Goal: Information Seeking & Learning: Learn about a topic

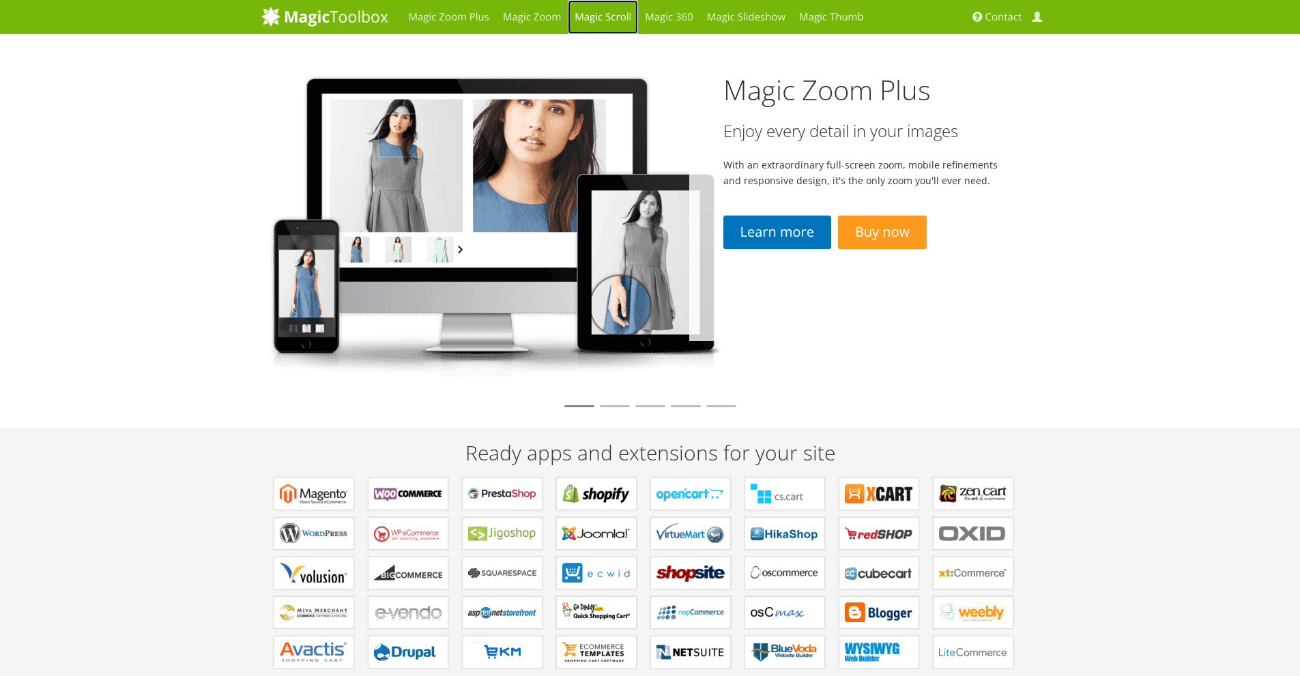
click at [626, 14] on link "Magic Scroll" at bounding box center [603, 17] width 70 height 34
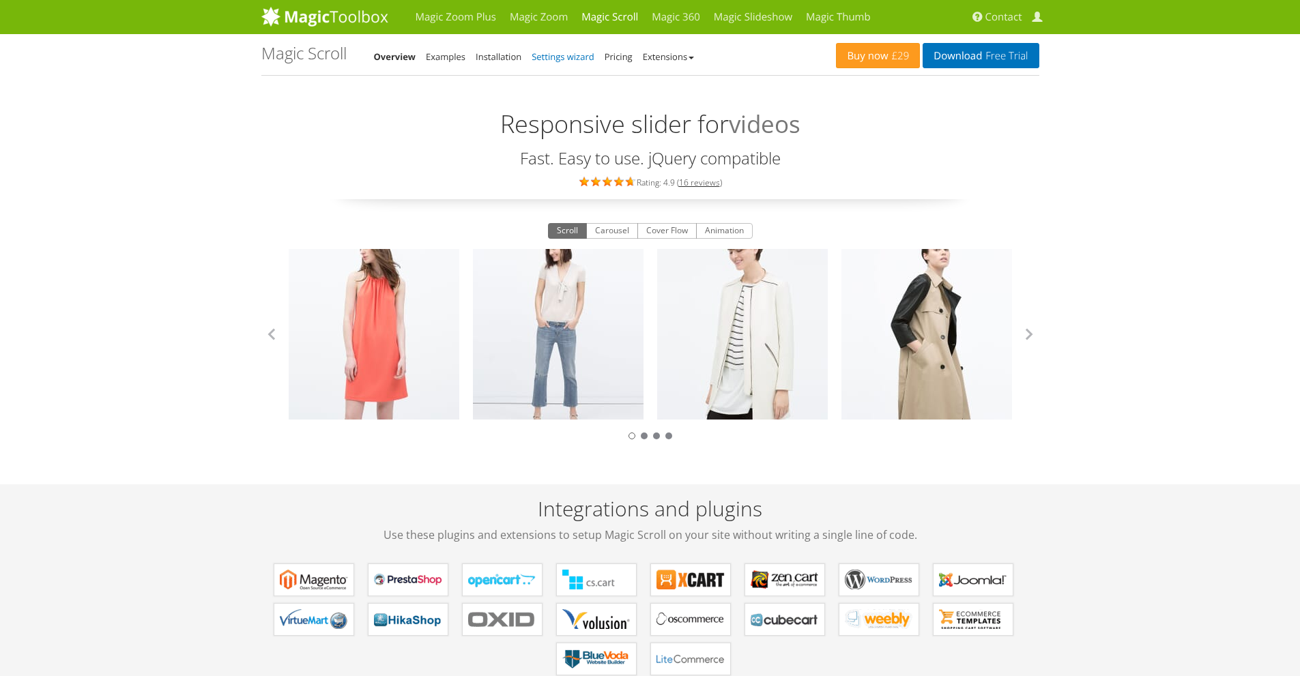
click at [574, 57] on link "Settings wizard" at bounding box center [563, 57] width 63 height 12
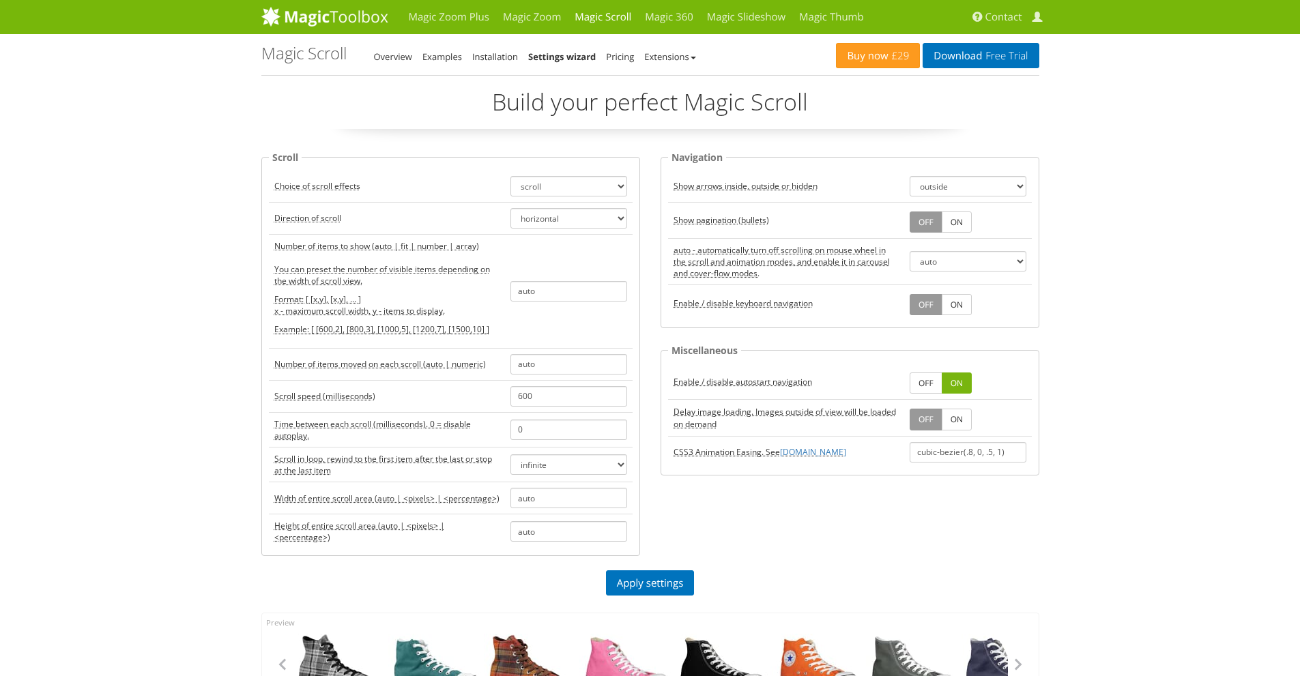
click at [191, 203] on div "Magic Zoom Plus Magic Zoom Magic Scroll Magic 360 Magic Slideshow Magic Thumb C…" at bounding box center [650, 587] width 1300 height 1175
click at [562, 190] on select "scroll carousel cover-flow animation" at bounding box center [569, 186] width 117 height 20
click at [511, 176] on select "scroll carousel cover-flow animation" at bounding box center [569, 186] width 117 height 20
click at [552, 218] on select "horizontal vertical" at bounding box center [569, 218] width 117 height 20
click at [511, 208] on select "horizontal vertical" at bounding box center [569, 218] width 117 height 20
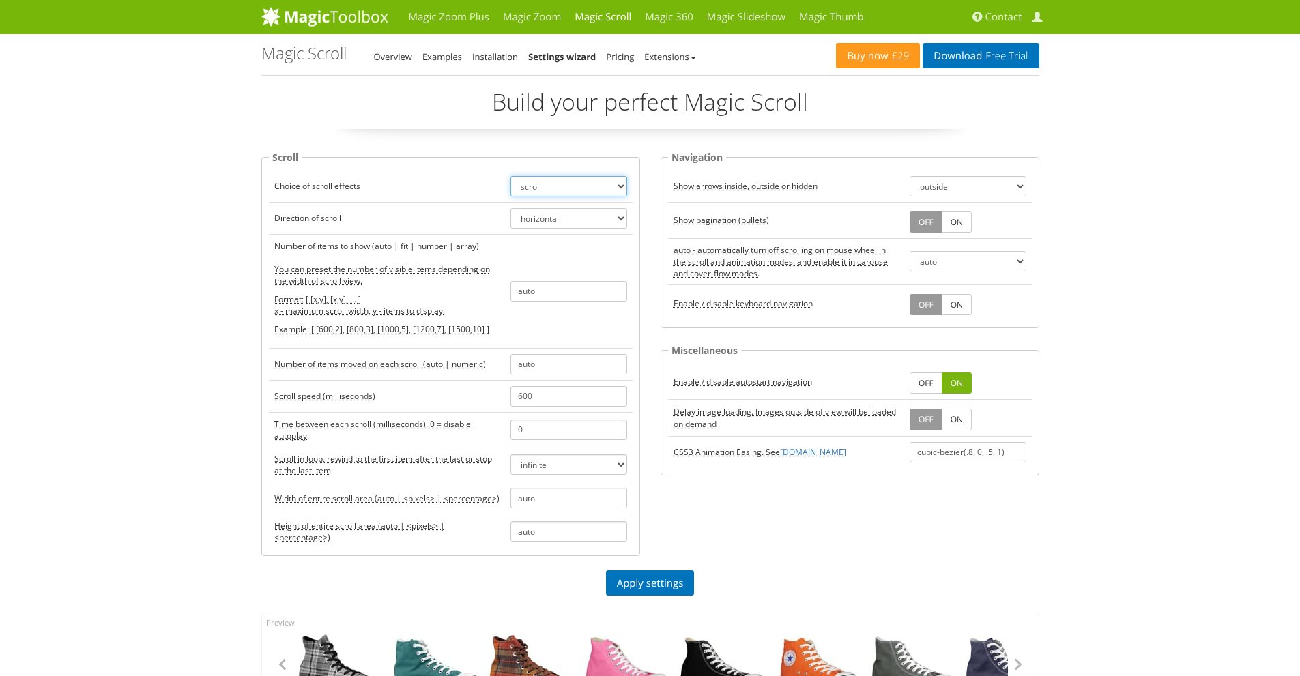
click at [557, 186] on select "scroll carousel cover-flow animation" at bounding box center [569, 186] width 117 height 20
click at [511, 176] on select "scroll carousel cover-flow animation" at bounding box center [569, 186] width 117 height 20
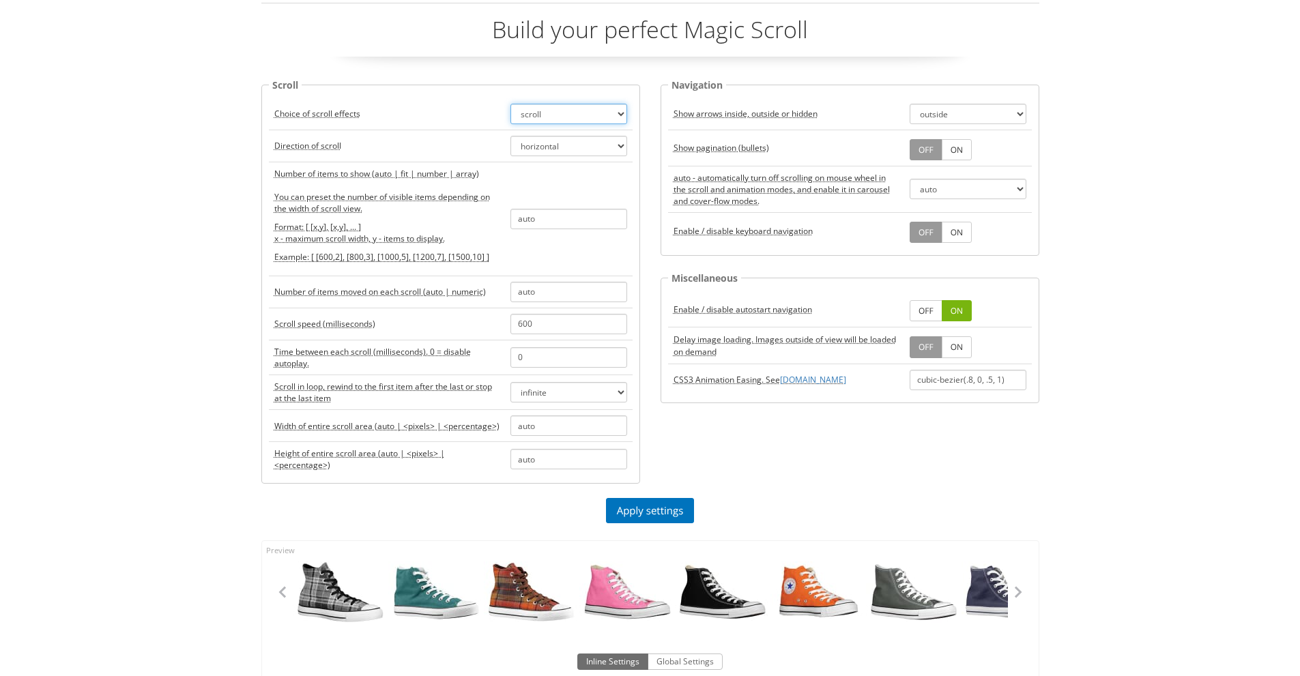
scroll to position [205, 0]
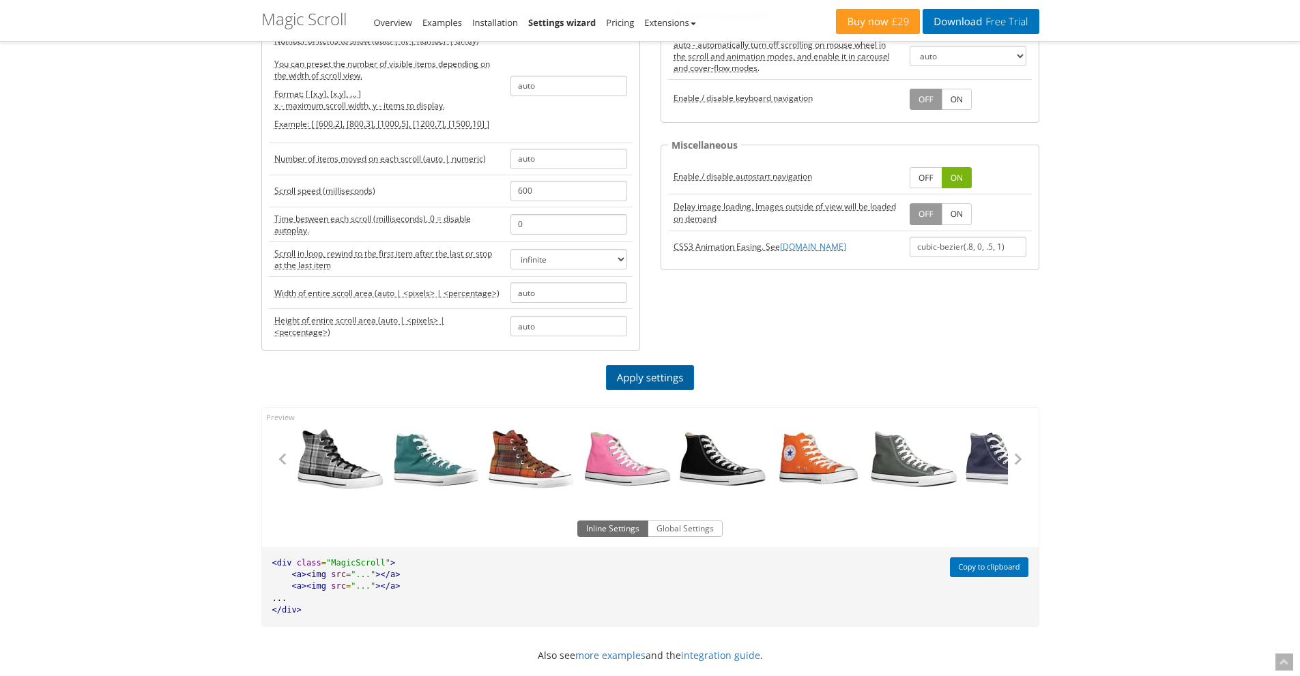
click at [652, 383] on link "Apply settings" at bounding box center [650, 377] width 89 height 25
click at [1024, 459] on button "button" at bounding box center [1018, 459] width 20 height 20
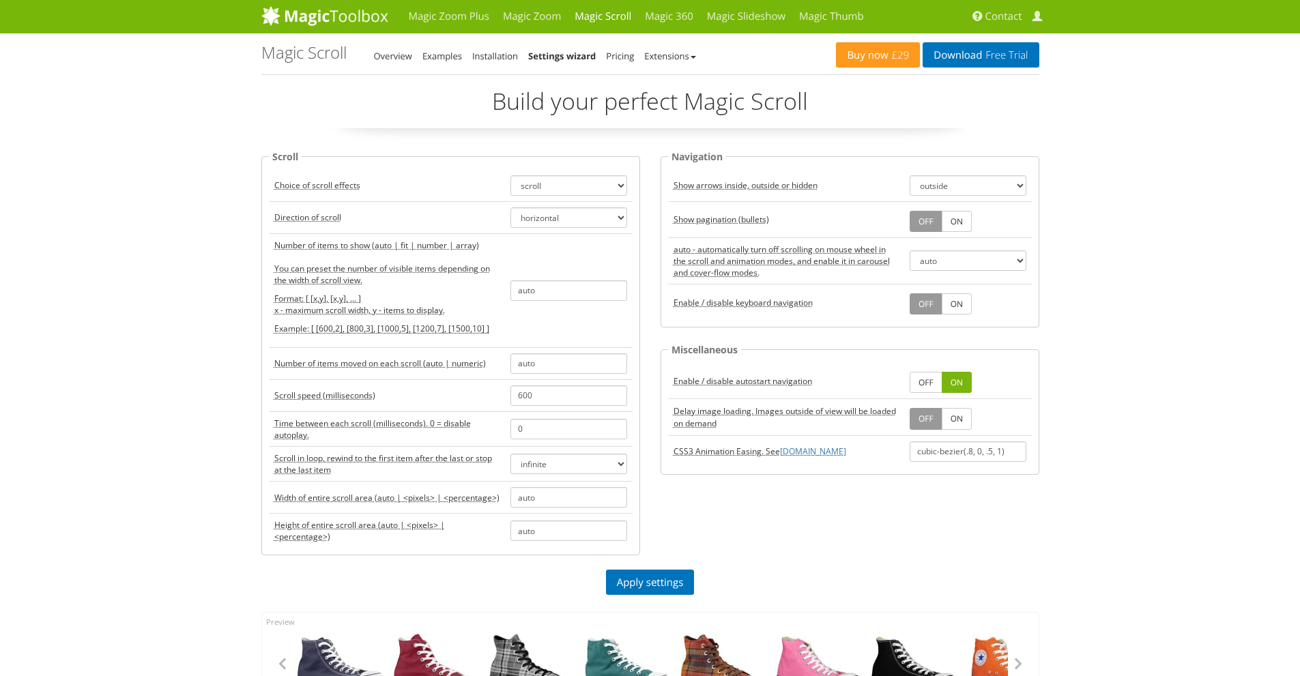
scroll to position [0, 0]
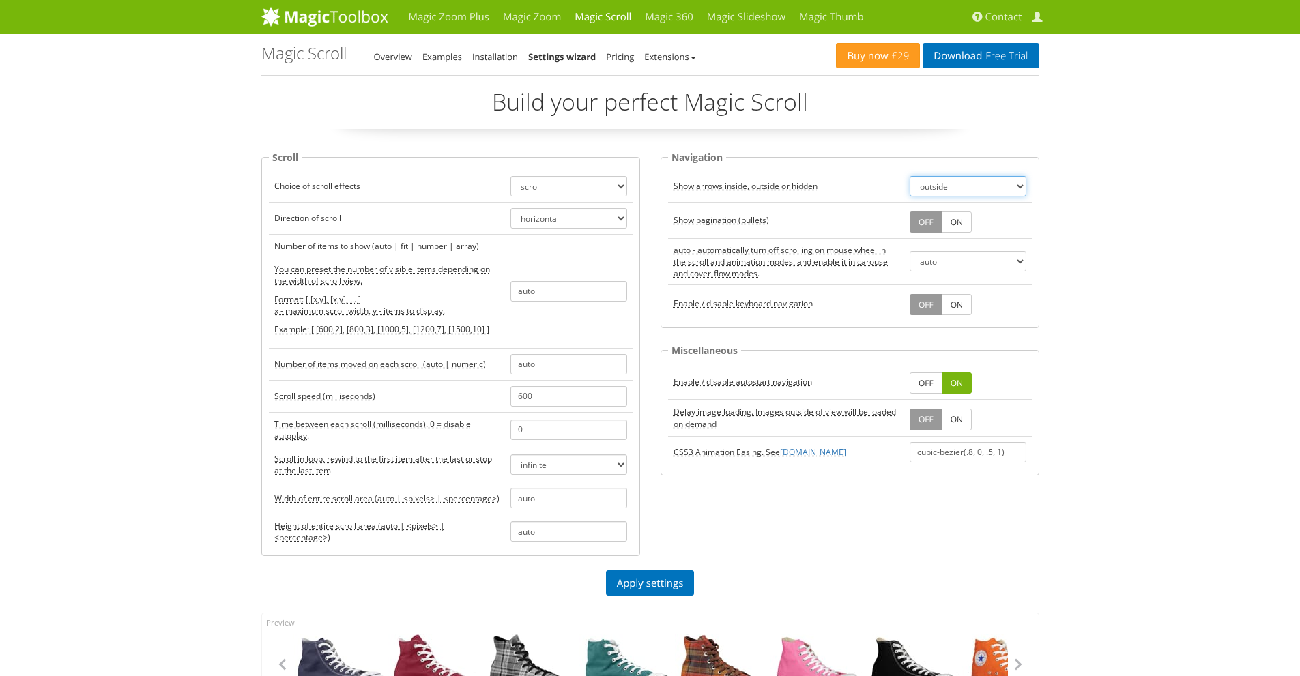
click at [947, 187] on select "outside inside off" at bounding box center [968, 186] width 117 height 20
click at [910, 176] on select "outside inside off" at bounding box center [968, 186] width 117 height 20
click at [943, 261] on select "auto true false" at bounding box center [968, 261] width 117 height 20
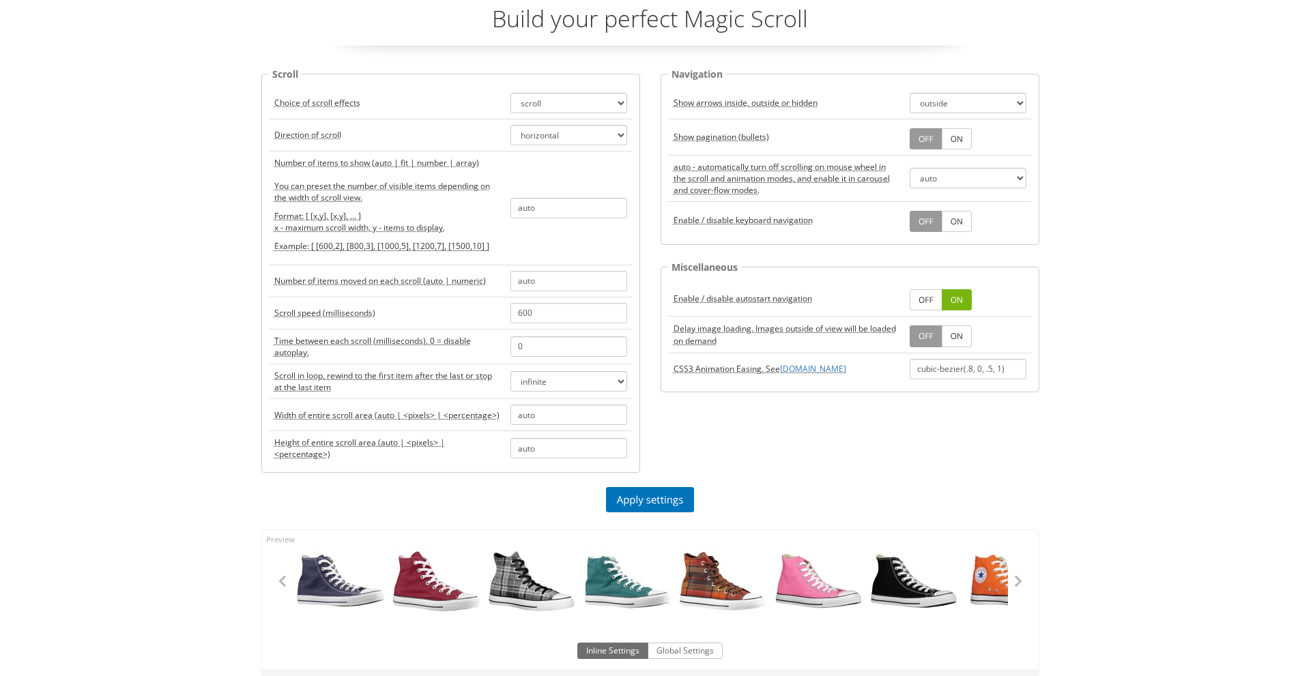
scroll to position [205, 0]
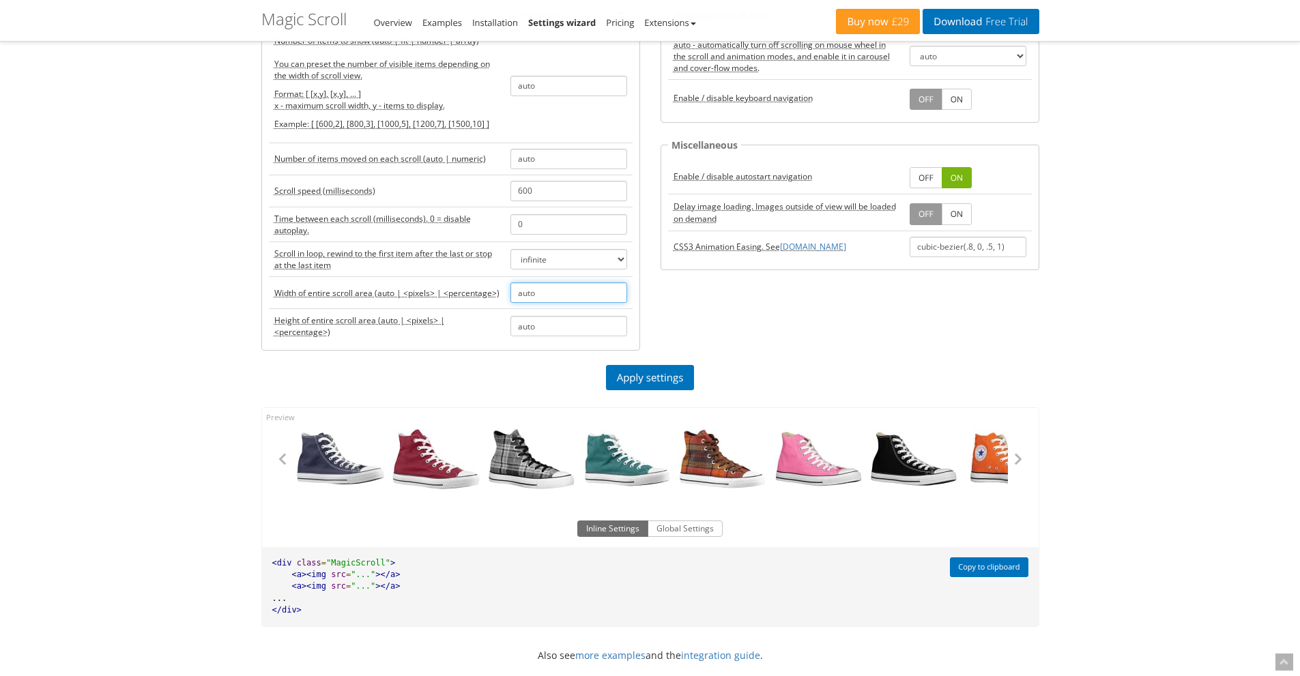
click at [549, 291] on input "auto" at bounding box center [569, 293] width 117 height 20
drag, startPoint x: 557, startPoint y: 292, endPoint x: 445, endPoint y: 291, distance: 111.9
click at [445, 291] on tr "Width of entire scroll area (auto | <pixels> | <percentage>) auto" at bounding box center [451, 293] width 364 height 32
click at [205, 289] on div "Magic Zoom Plus Magic Zoom Magic Scroll Magic 360 Magic Slideshow Magic Thumb C…" at bounding box center [650, 382] width 1300 height 1174
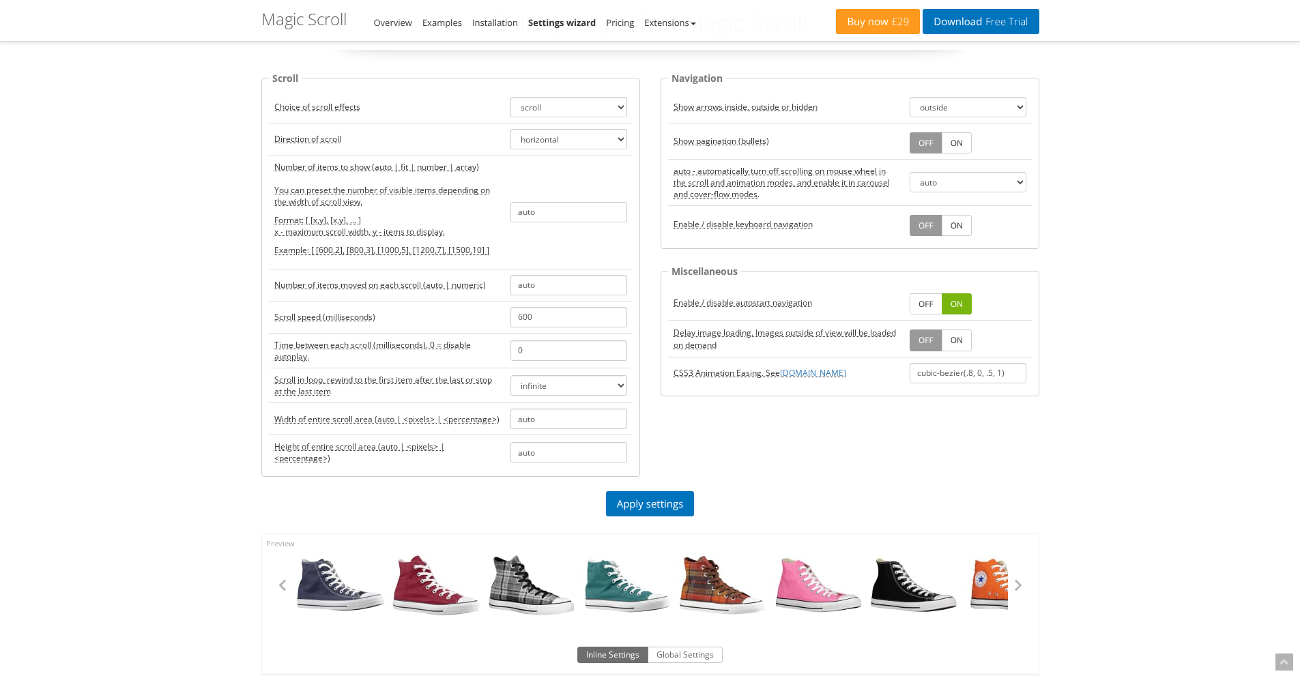
scroll to position [68, 0]
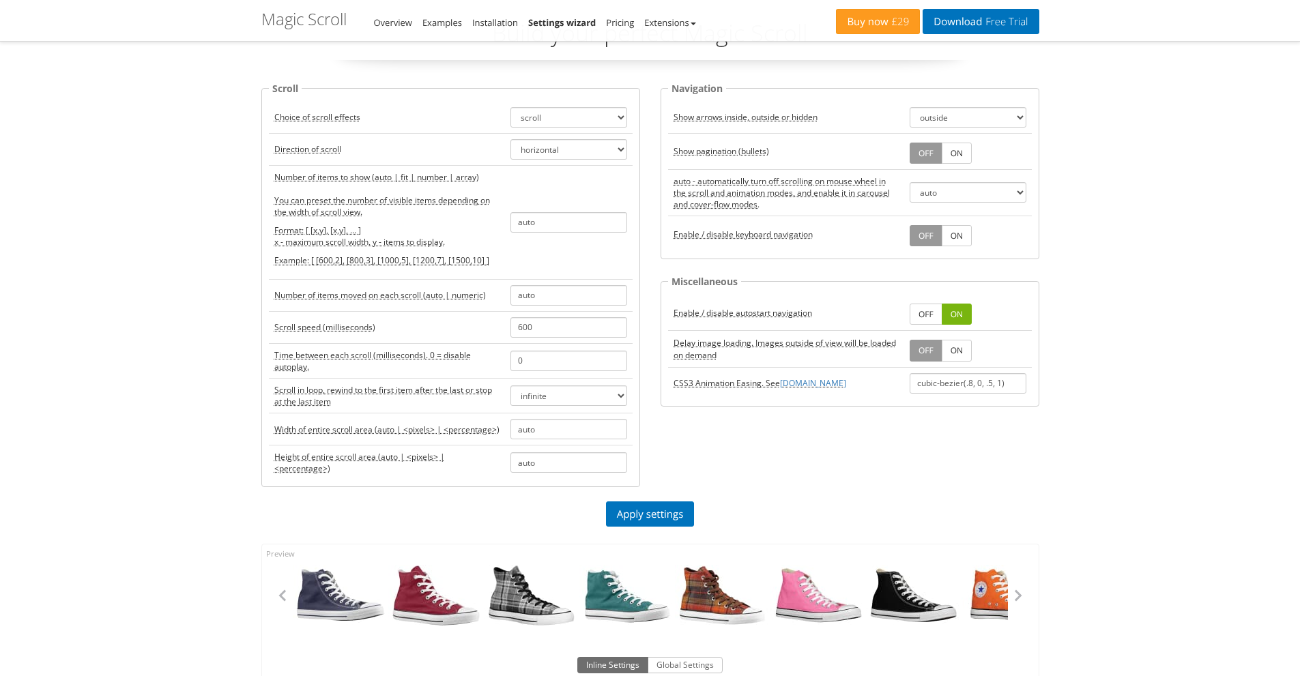
click at [931, 312] on link "OFF" at bounding box center [926, 314] width 33 height 21
click at [956, 309] on link "ON" at bounding box center [957, 314] width 30 height 21
click at [968, 349] on link "ON" at bounding box center [957, 350] width 30 height 21
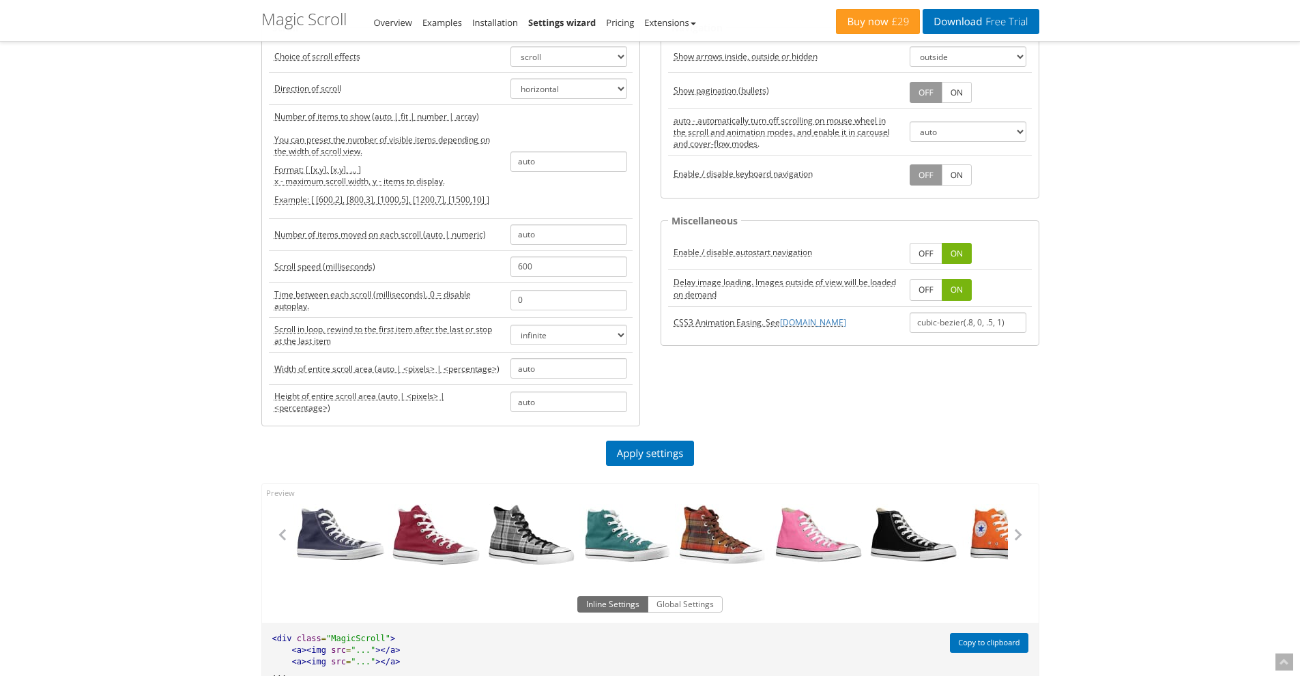
scroll to position [205, 0]
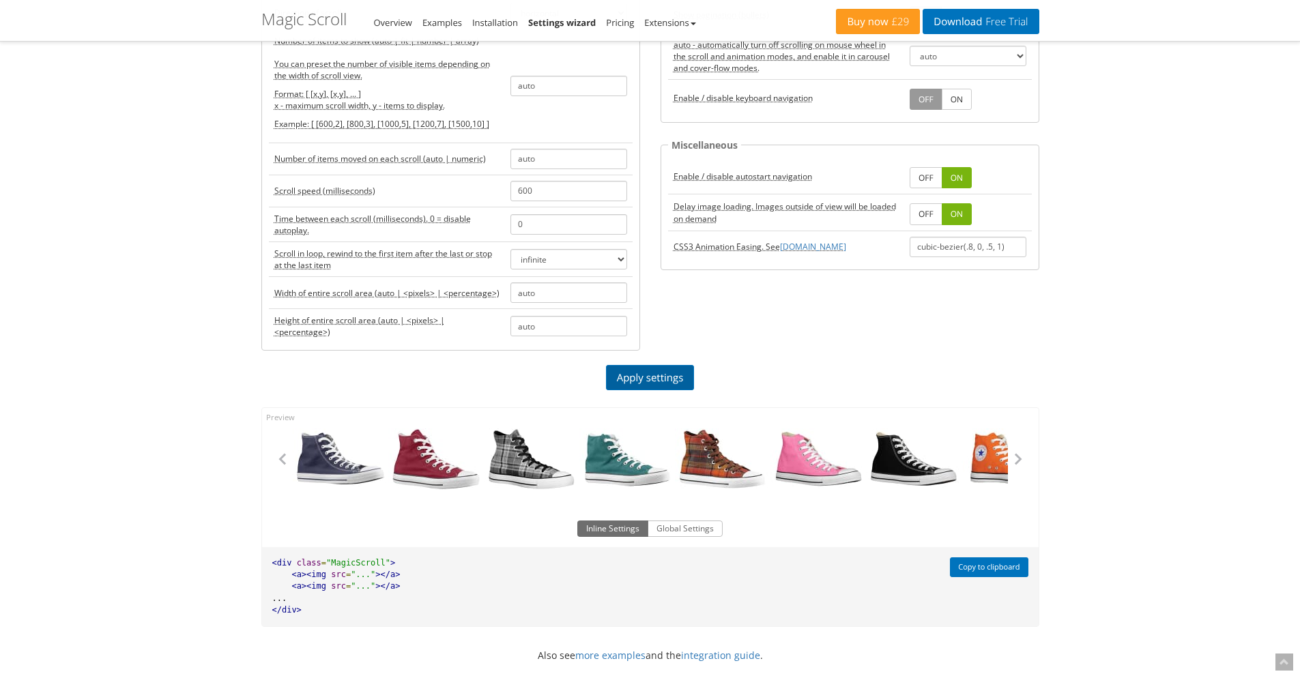
click at [653, 377] on link "Apply settings" at bounding box center [650, 377] width 89 height 25
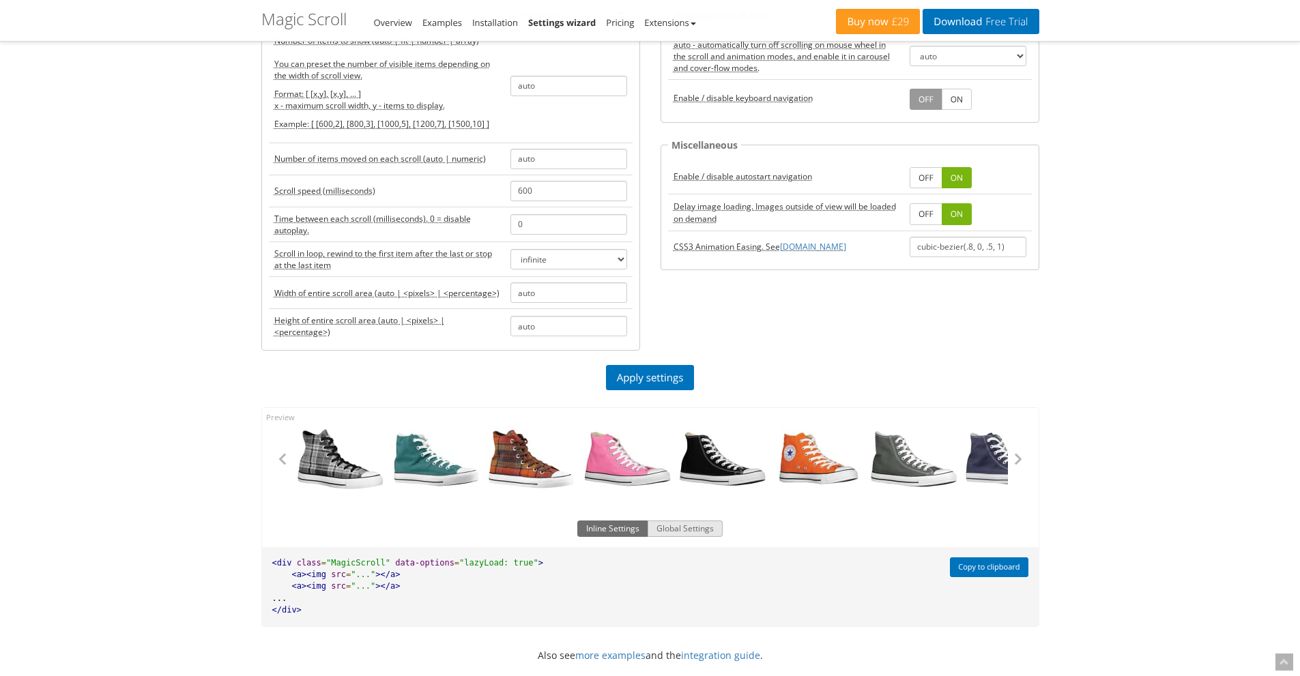
click at [676, 524] on button "Global Settings" at bounding box center [685, 529] width 75 height 16
click at [619, 533] on button "Inline Settings" at bounding box center [612, 529] width 71 height 16
click at [1139, 458] on div "Magic Zoom Plus Magic Zoom Magic Scroll Magic 360 Magic Slideshow Magic Thumb C…" at bounding box center [650, 382] width 1300 height 1174
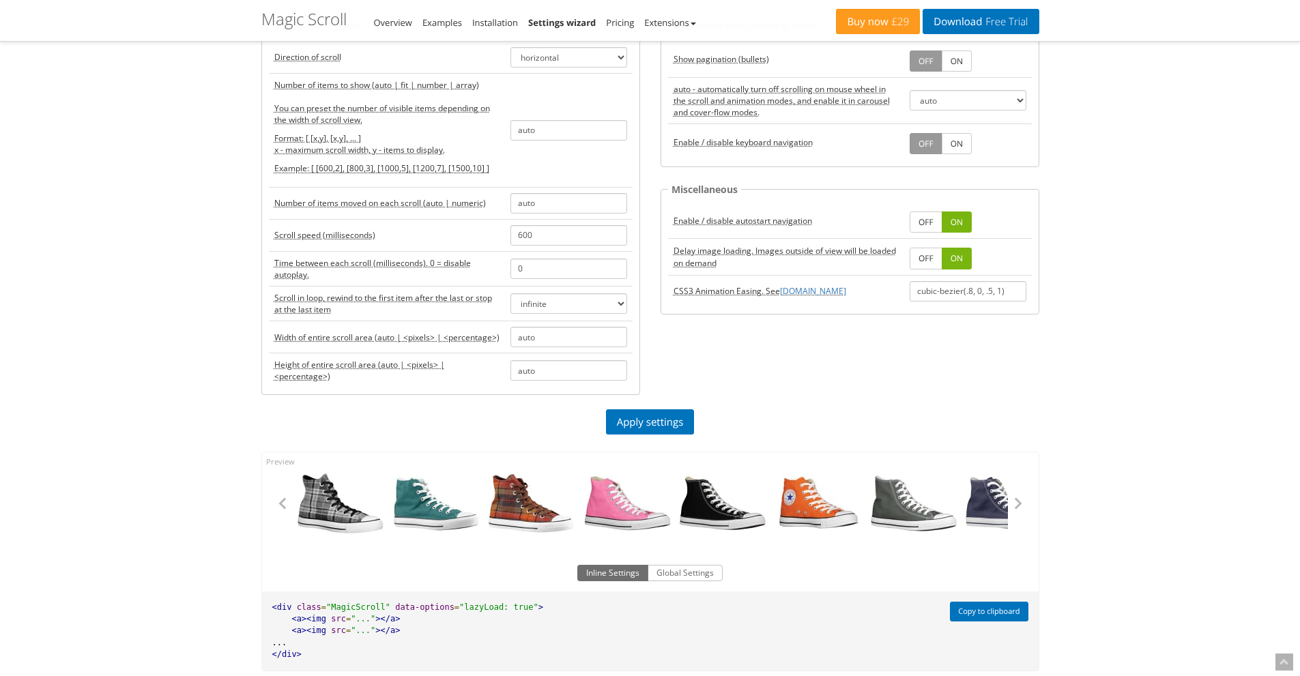
scroll to position [137, 0]
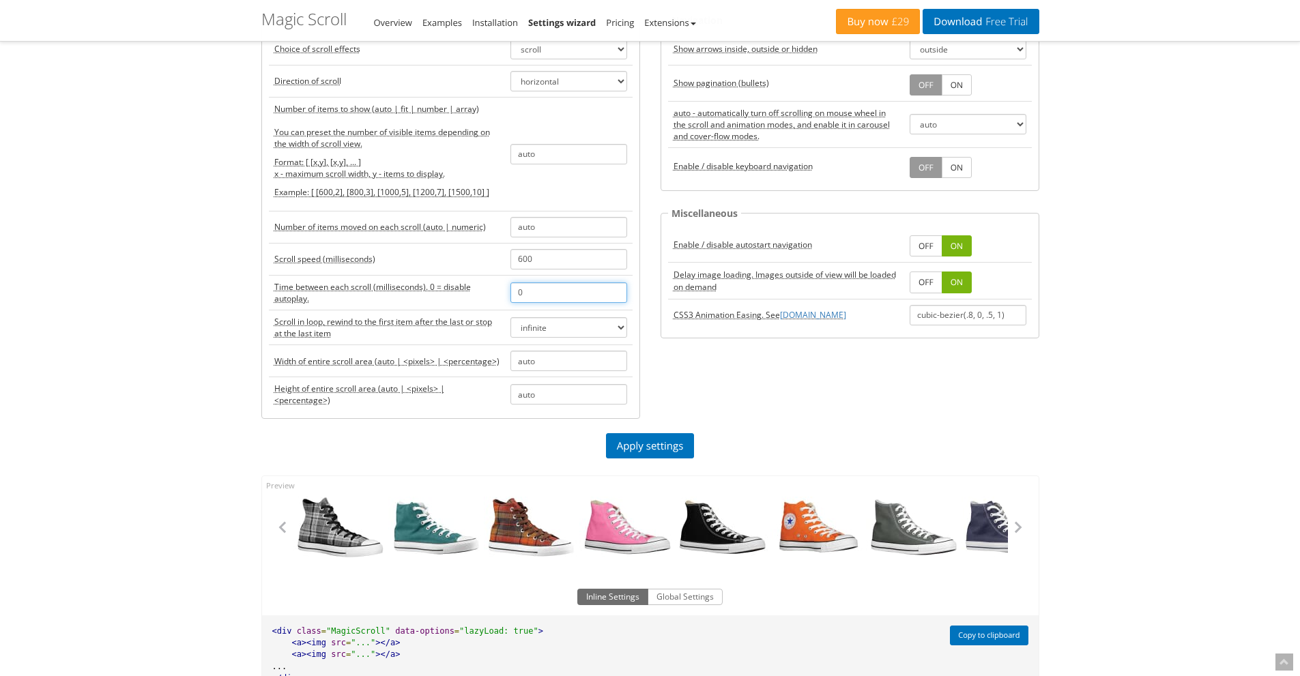
drag, startPoint x: 554, startPoint y: 292, endPoint x: 496, endPoint y: 294, distance: 58.1
click at [496, 294] on tr "Time between each scroll (milliseconds). 0 = disable autoplay. 0" at bounding box center [451, 292] width 364 height 35
type input "4500"
click at [733, 373] on div "Scroll Choice of scroll effects scroll carousel cover-flow animation Direction …" at bounding box center [650, 223] width 799 height 422
click at [668, 444] on link "Apply settings" at bounding box center [650, 445] width 89 height 25
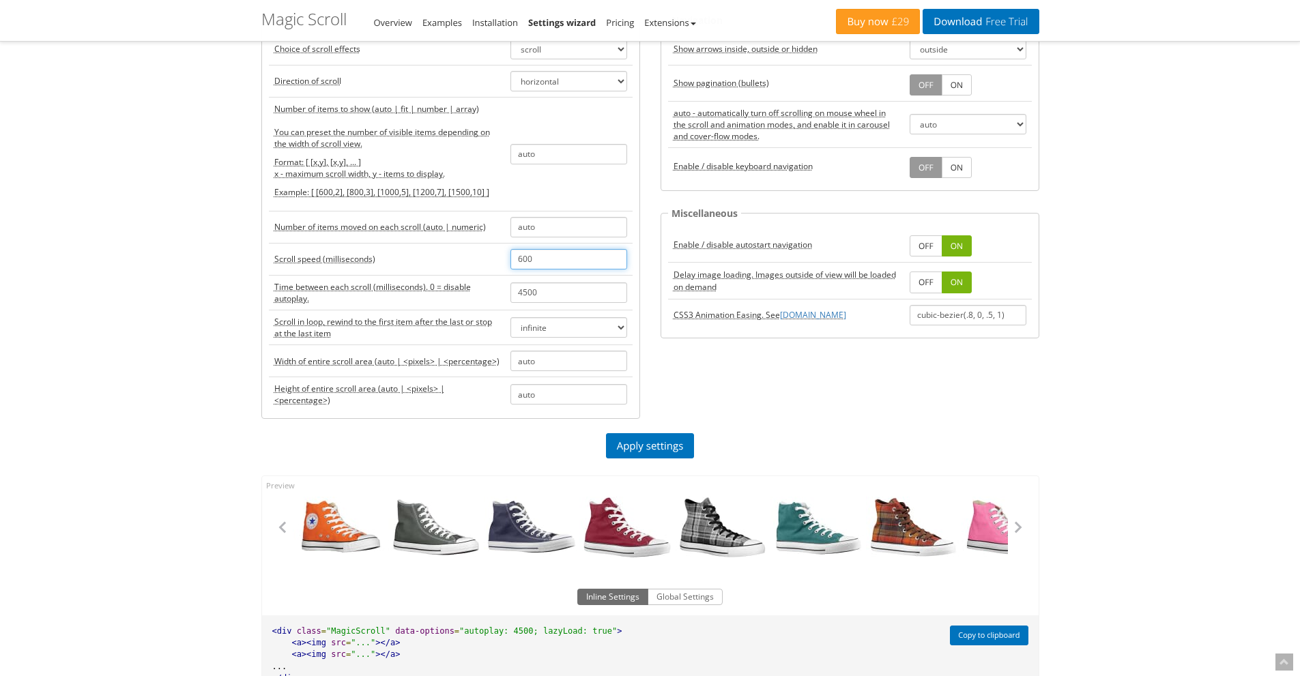
drag, startPoint x: 546, startPoint y: 255, endPoint x: 489, endPoint y: 258, distance: 56.7
click at [489, 258] on tr "Scroll speed (milliseconds) 600" at bounding box center [451, 259] width 364 height 32
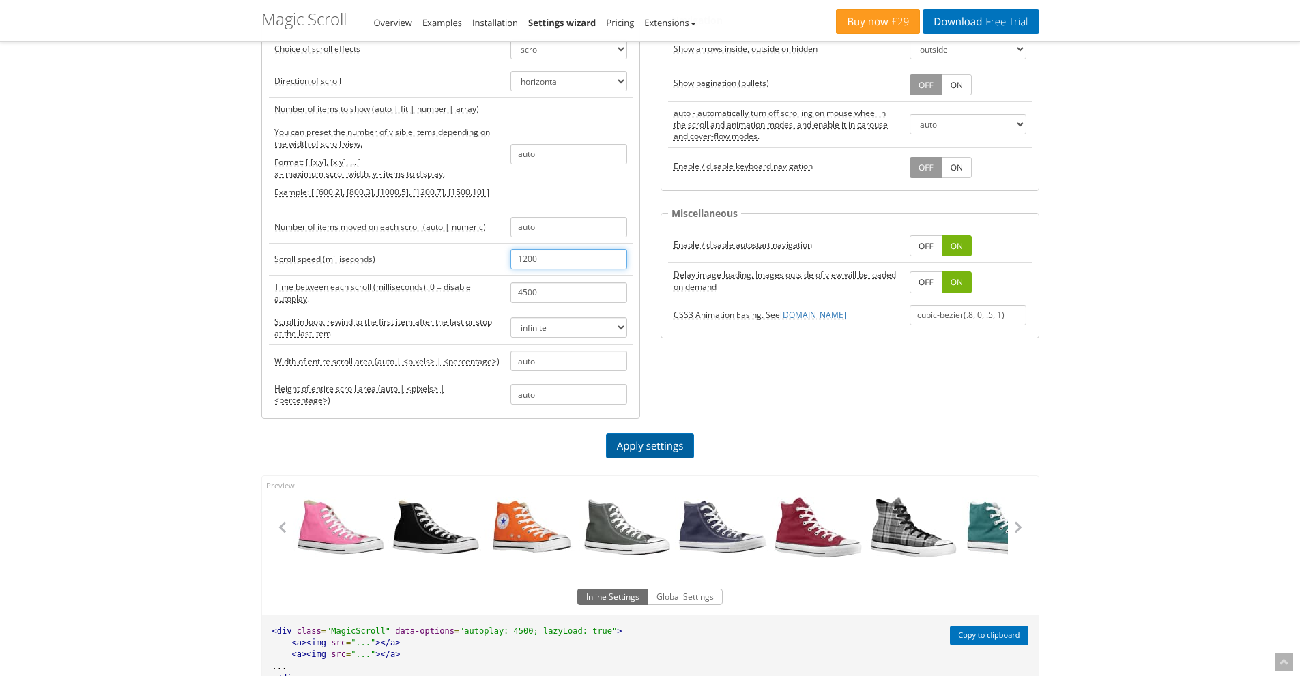
type input "1200"
click at [669, 444] on link "Apply settings" at bounding box center [650, 445] width 89 height 25
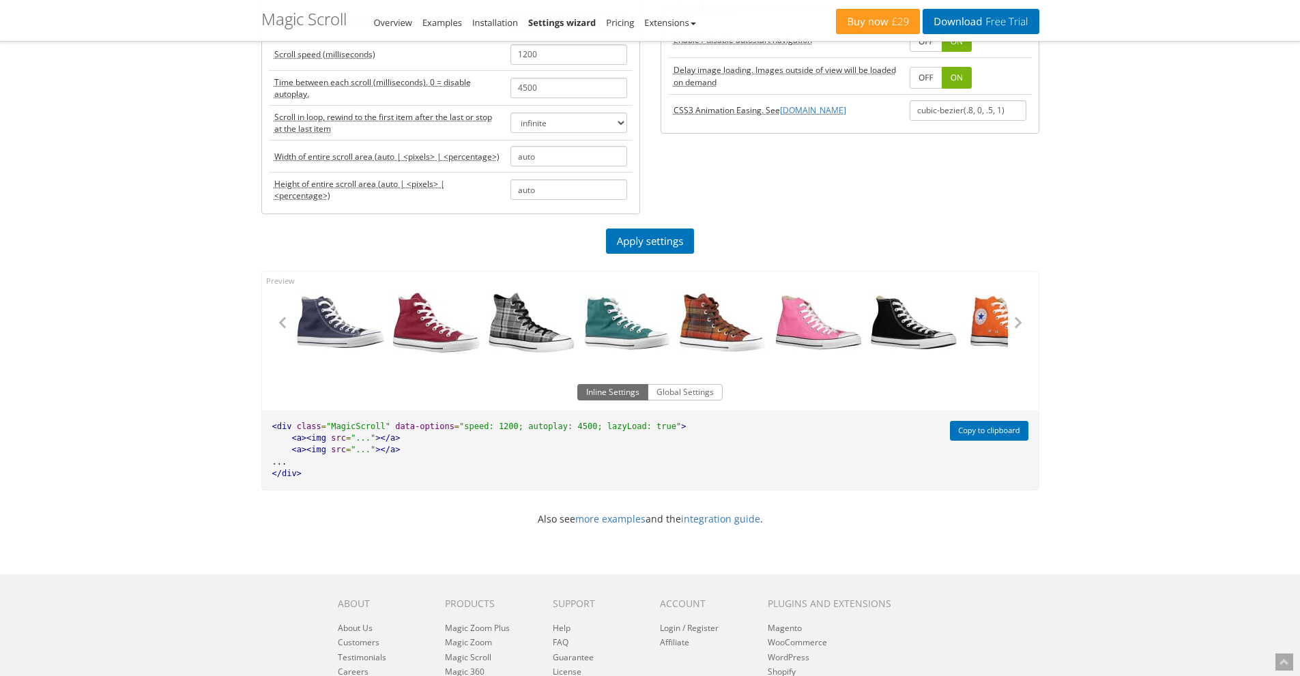
scroll to position [273, 0]
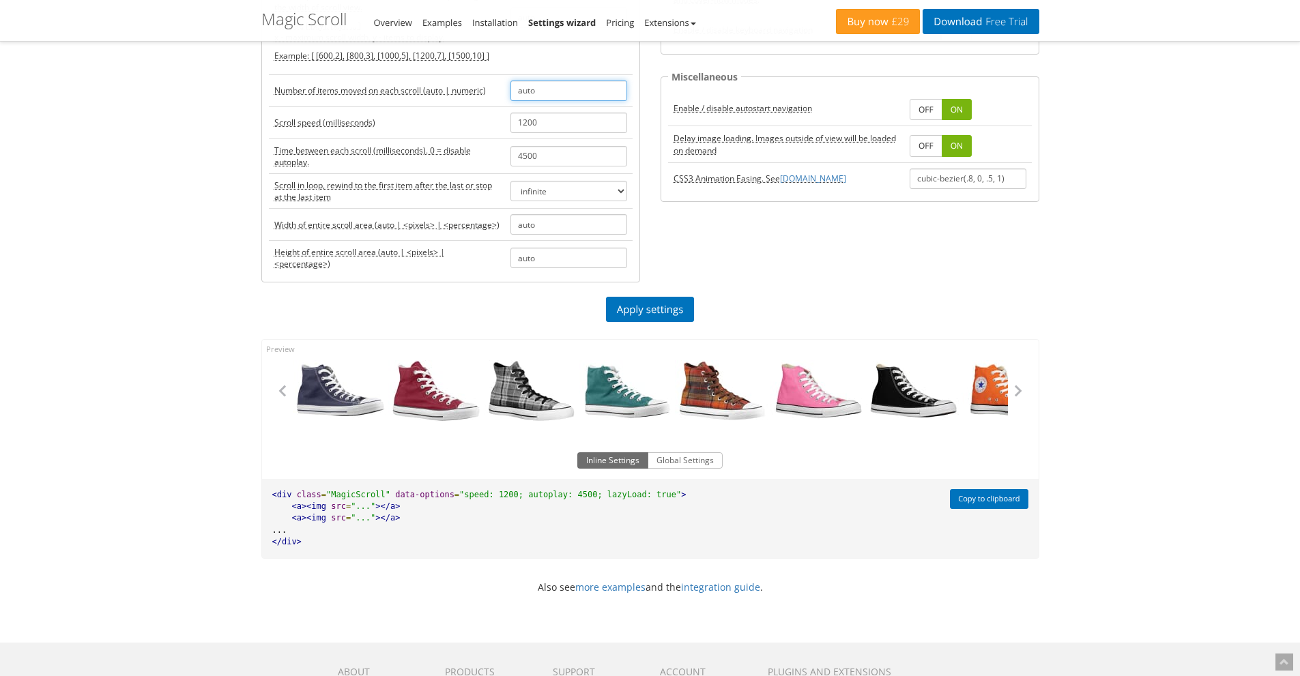
drag, startPoint x: 567, startPoint y: 85, endPoint x: 490, endPoint y: 90, distance: 77.3
click at [490, 90] on tr "Number of items moved on each scroll (auto | numeric) auto" at bounding box center [451, 90] width 364 height 32
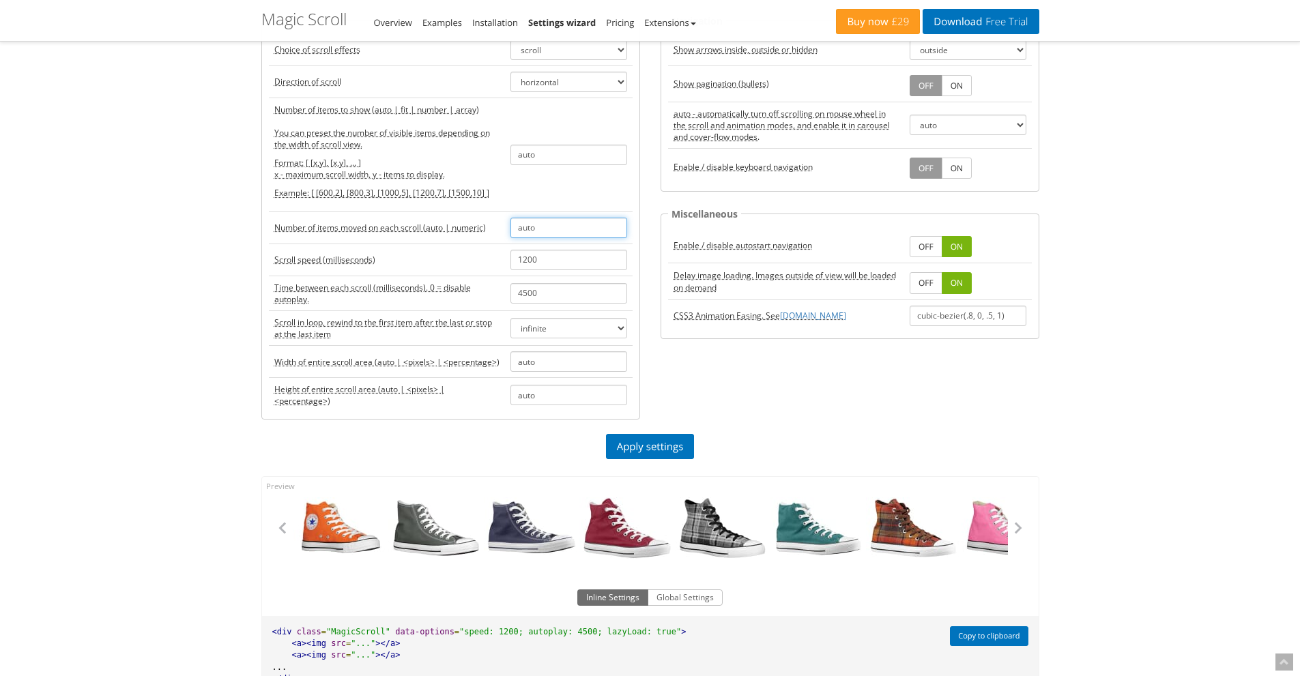
scroll to position [137, 0]
drag, startPoint x: 580, startPoint y: 158, endPoint x: 515, endPoint y: 156, distance: 64.2
click at [515, 156] on input "auto" at bounding box center [569, 154] width 117 height 20
type input "1"
click at [207, 280] on div "Magic Zoom Plus Magic Zoom Magic Scroll Magic 360 Magic Slideshow Magic Thumb C…" at bounding box center [650, 450] width 1300 height 1174
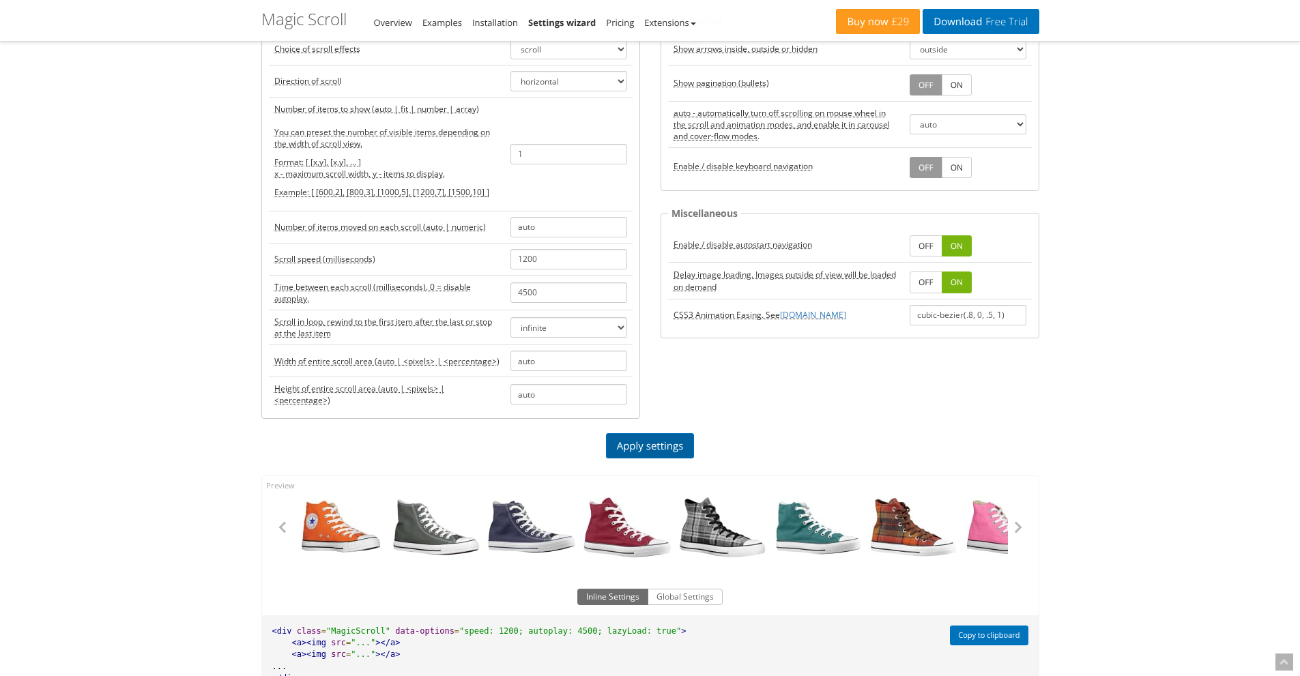
click at [656, 438] on link "Apply settings" at bounding box center [650, 445] width 89 height 25
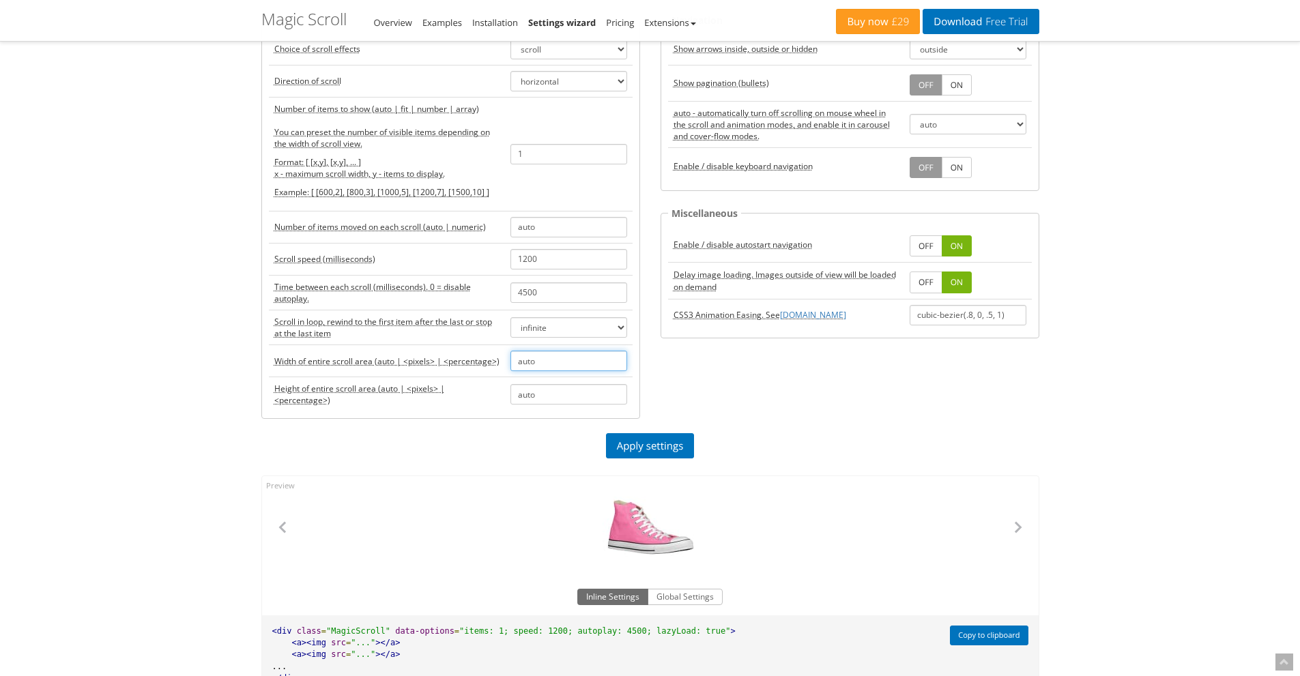
drag, startPoint x: 489, startPoint y: 358, endPoint x: 463, endPoint y: 358, distance: 25.3
click at [463, 358] on tr "Width of entire scroll area (auto | <pixels> | <percentage>) auto" at bounding box center [451, 361] width 364 height 32
type input "300"
drag, startPoint x: 543, startPoint y: 390, endPoint x: 432, endPoint y: 396, distance: 111.4
click at [432, 396] on tr "Height of entire scroll area (auto | <pixels> | <percentage>) auto" at bounding box center [451, 394] width 364 height 35
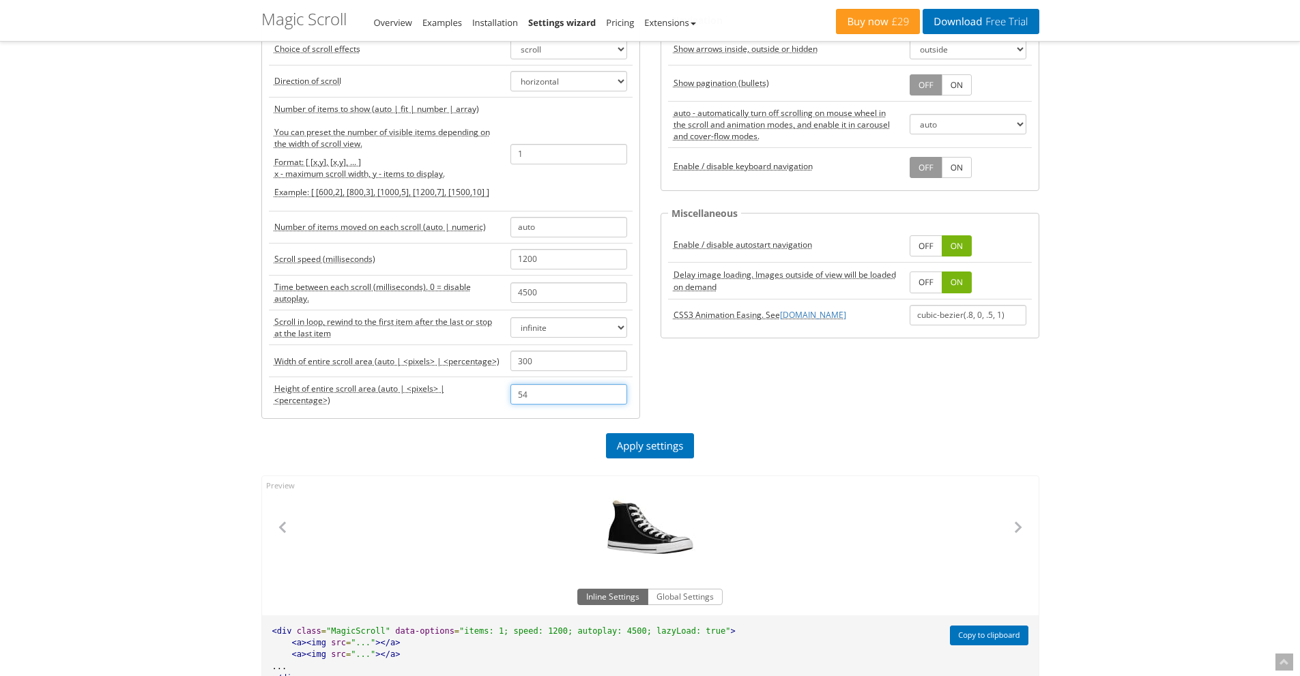
type input "54"
drag, startPoint x: 769, startPoint y: 435, endPoint x: 743, endPoint y: 438, distance: 26.2
click at [769, 435] on p "Apply settings" at bounding box center [650, 445] width 778 height 25
click at [661, 444] on link "Apply settings" at bounding box center [650, 445] width 89 height 25
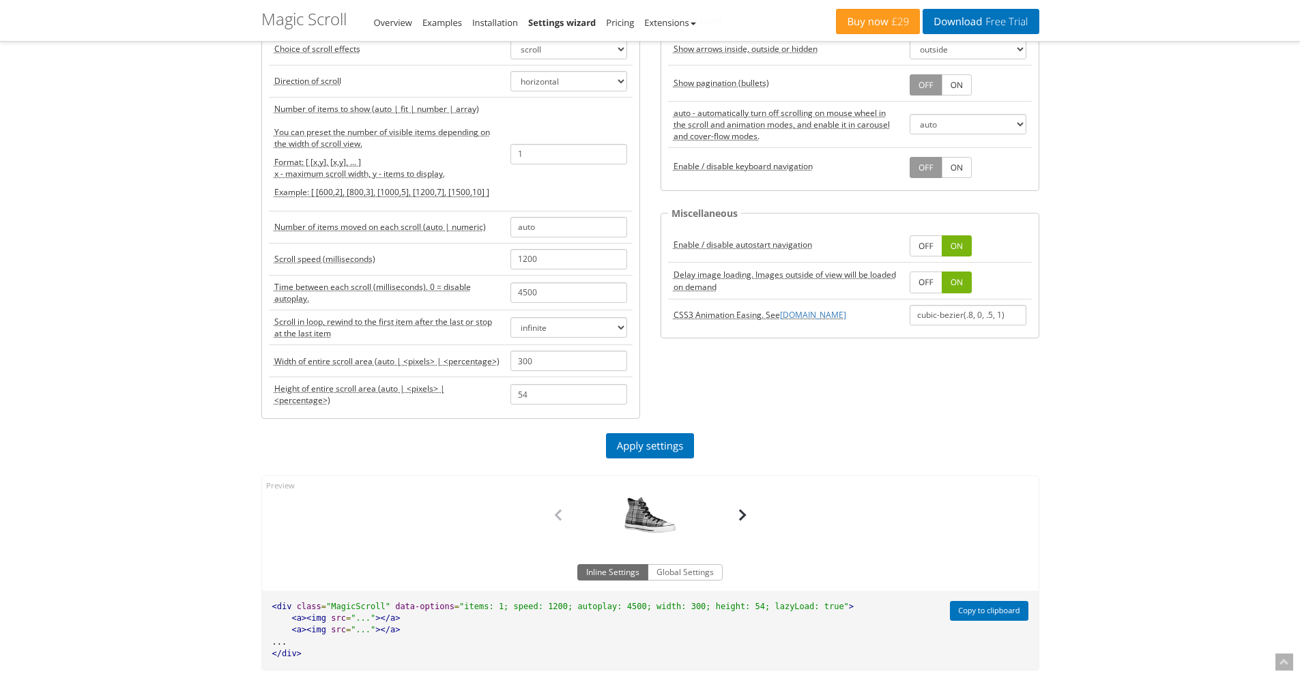
click at [742, 515] on button "button" at bounding box center [742, 515] width 20 height 20
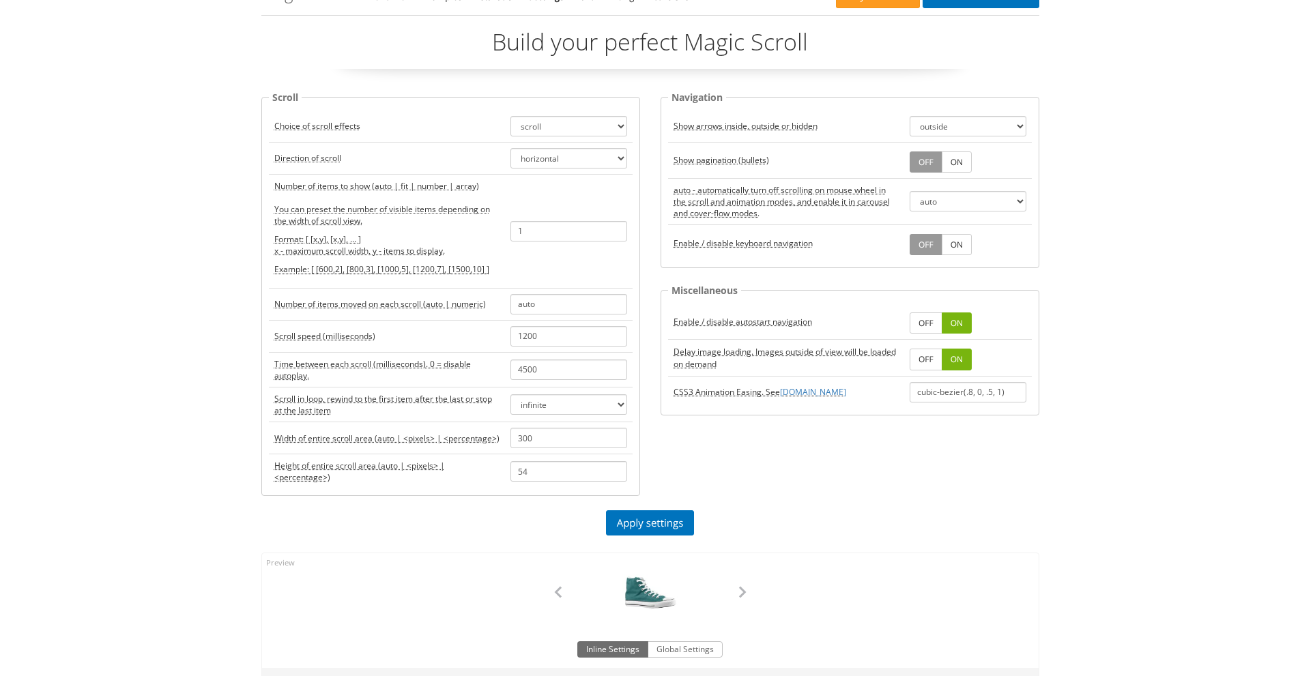
scroll to position [0, 0]
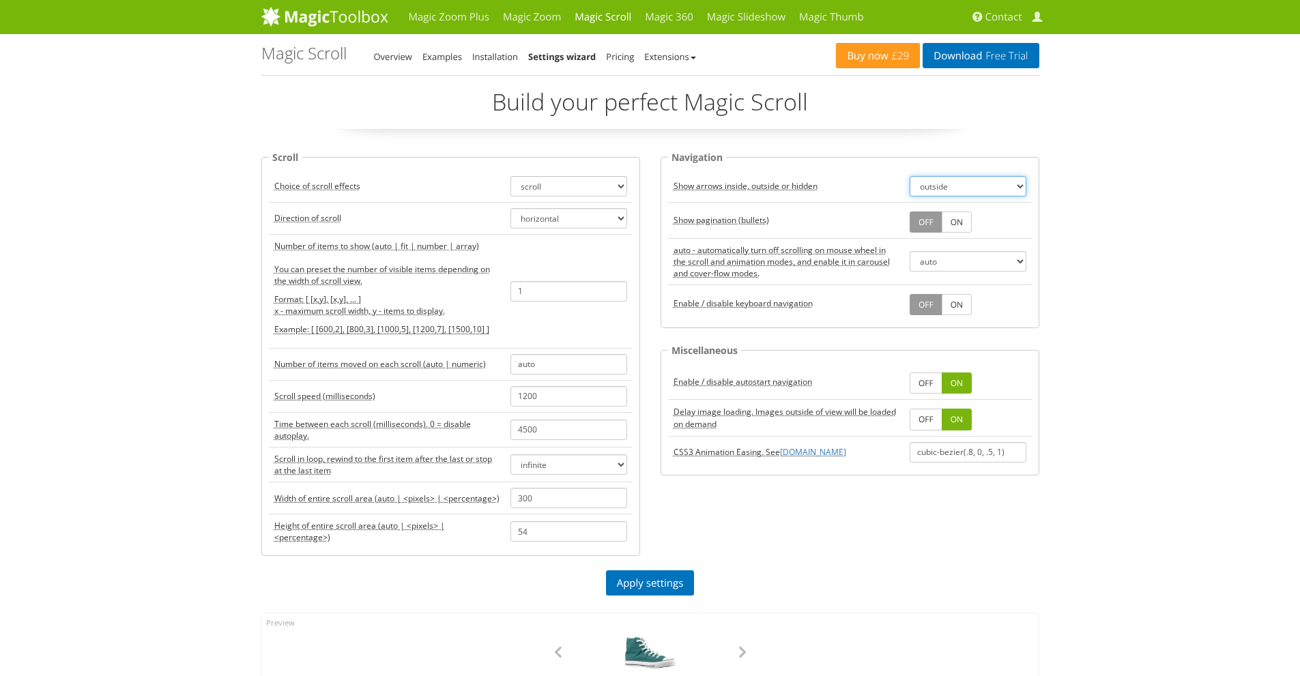
click at [944, 192] on select "outside inside off" at bounding box center [968, 186] width 117 height 20
select select "off"
click at [910, 176] on select "outside inside off" at bounding box center [968, 186] width 117 height 20
click at [625, 585] on link "Apply settings" at bounding box center [650, 583] width 89 height 25
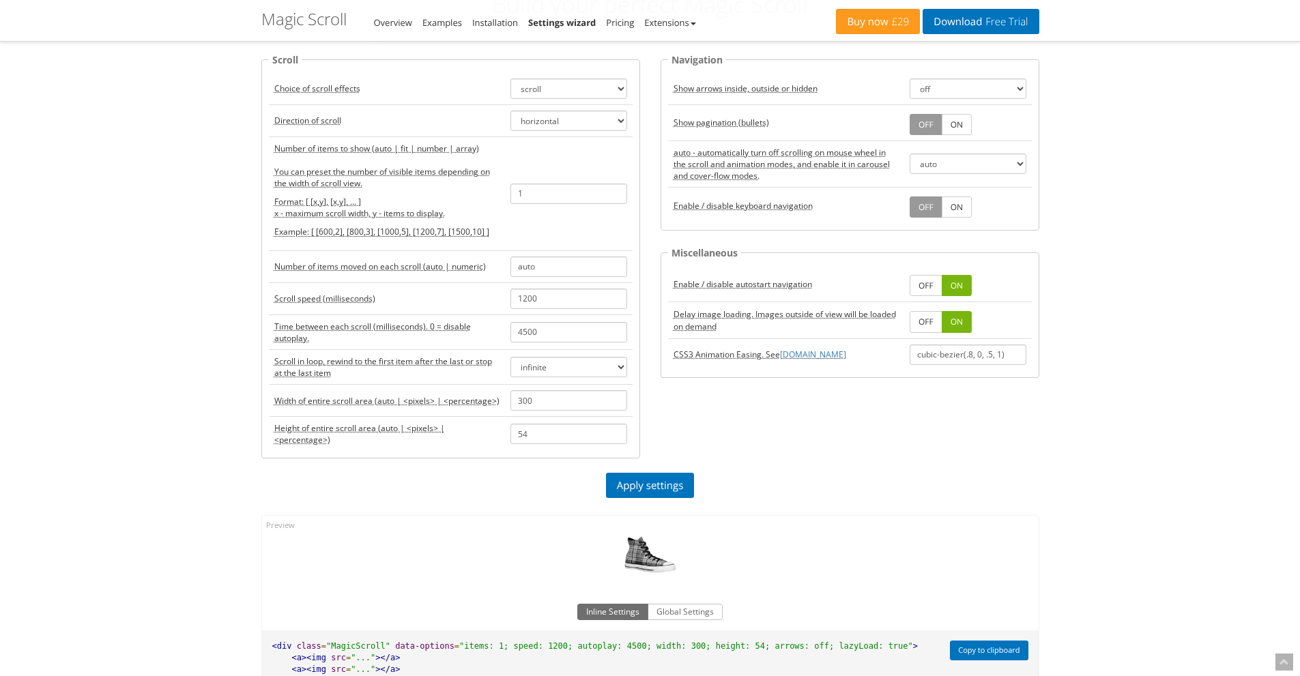
scroll to position [273, 0]
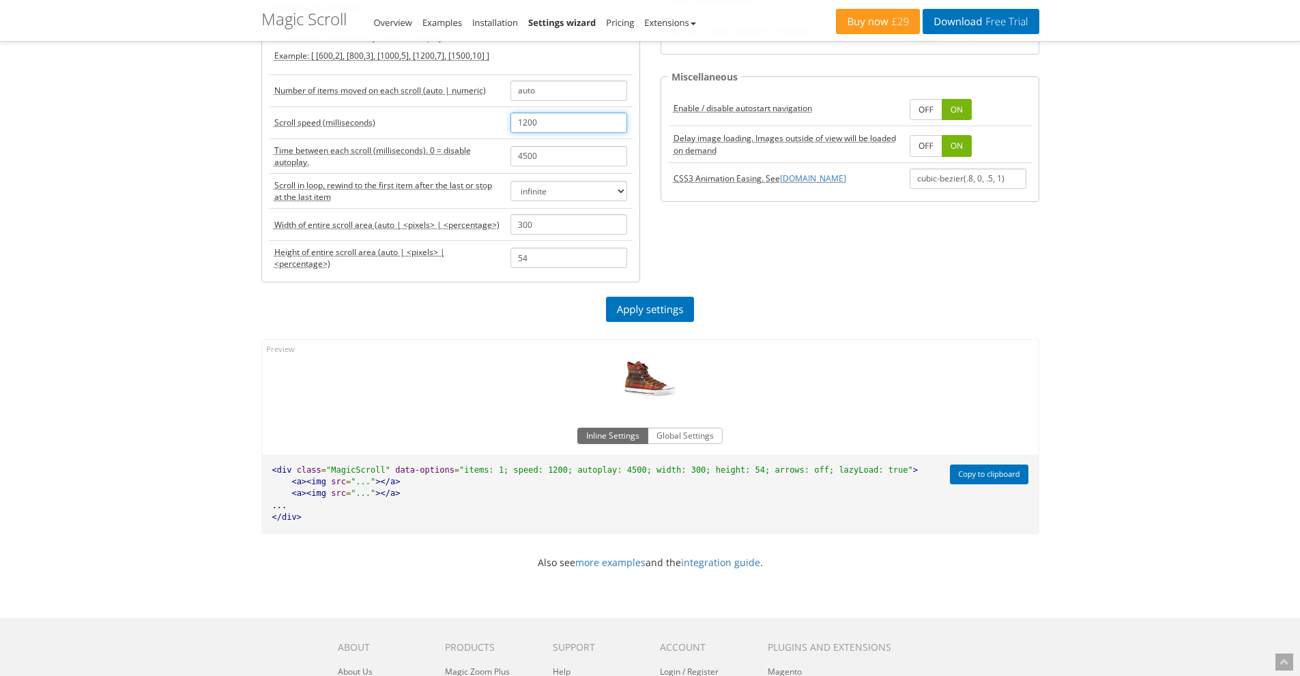
drag, startPoint x: 524, startPoint y: 119, endPoint x: 510, endPoint y: 122, distance: 14.1
click at [511, 122] on input "1200" at bounding box center [569, 123] width 117 height 20
type input "800"
click at [671, 310] on link "Apply settings" at bounding box center [650, 309] width 89 height 25
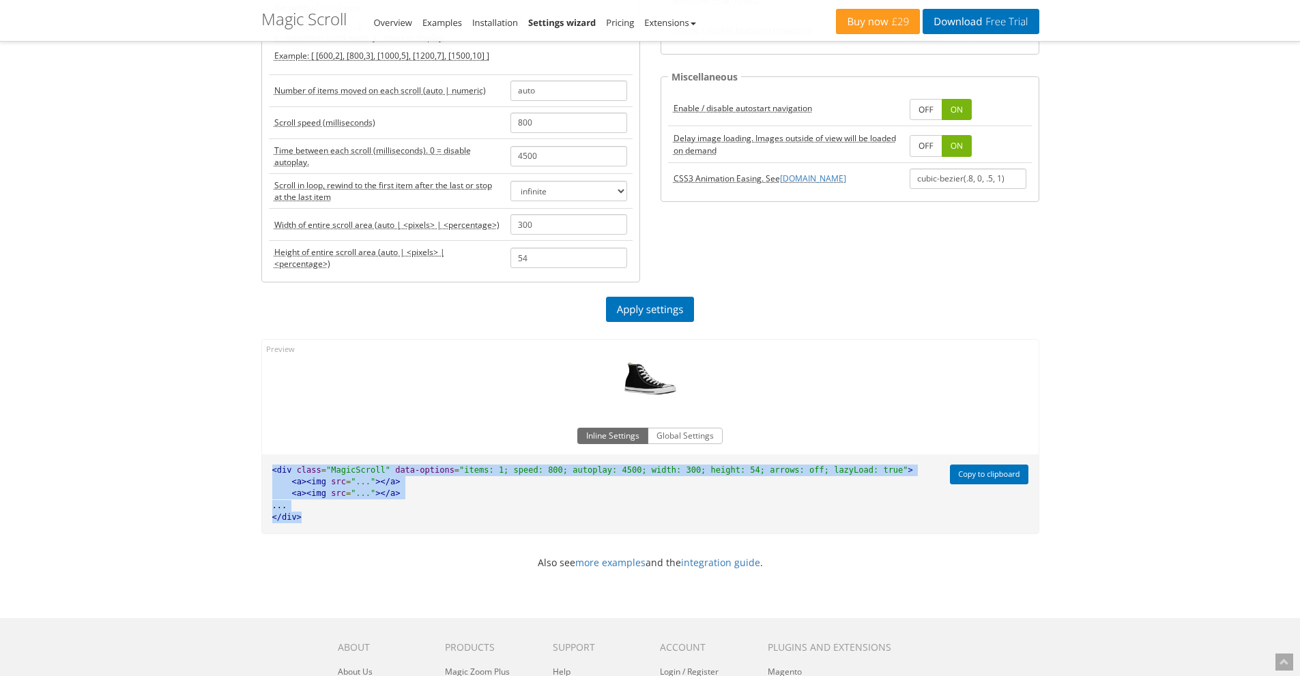
drag, startPoint x: 274, startPoint y: 499, endPoint x: 259, endPoint y: 470, distance: 32.7
click at [259, 470] on div "All Star Red All Star Plaid All Star Green All Star Tartan All Star Pink All St…" at bounding box center [650, 437] width 799 height 216
copy pre "<div class = "MagicScroll" data-options = "items: 1; speed: 800; autoplay: 4500…"
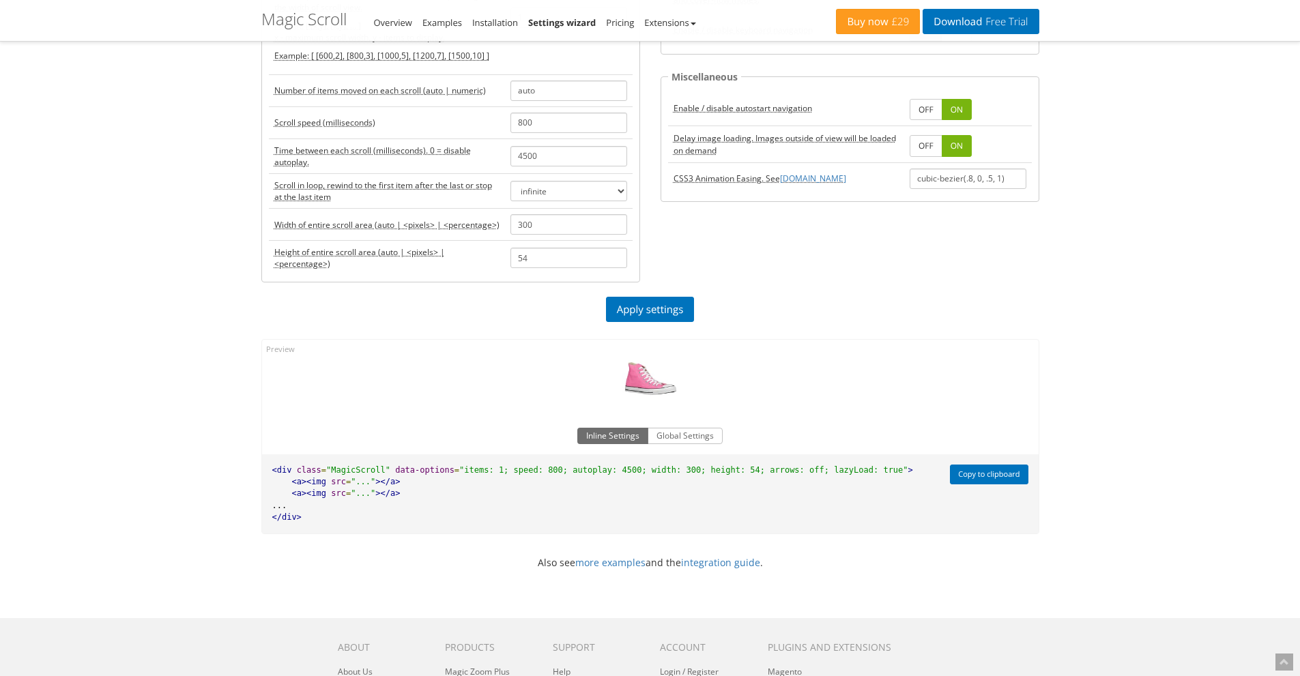
click at [129, 365] on div "Magic Zoom Plus Magic Zoom Magic Scroll Magic 360 Magic Slideshow Magic Thumb C…" at bounding box center [650, 301] width 1300 height 1149
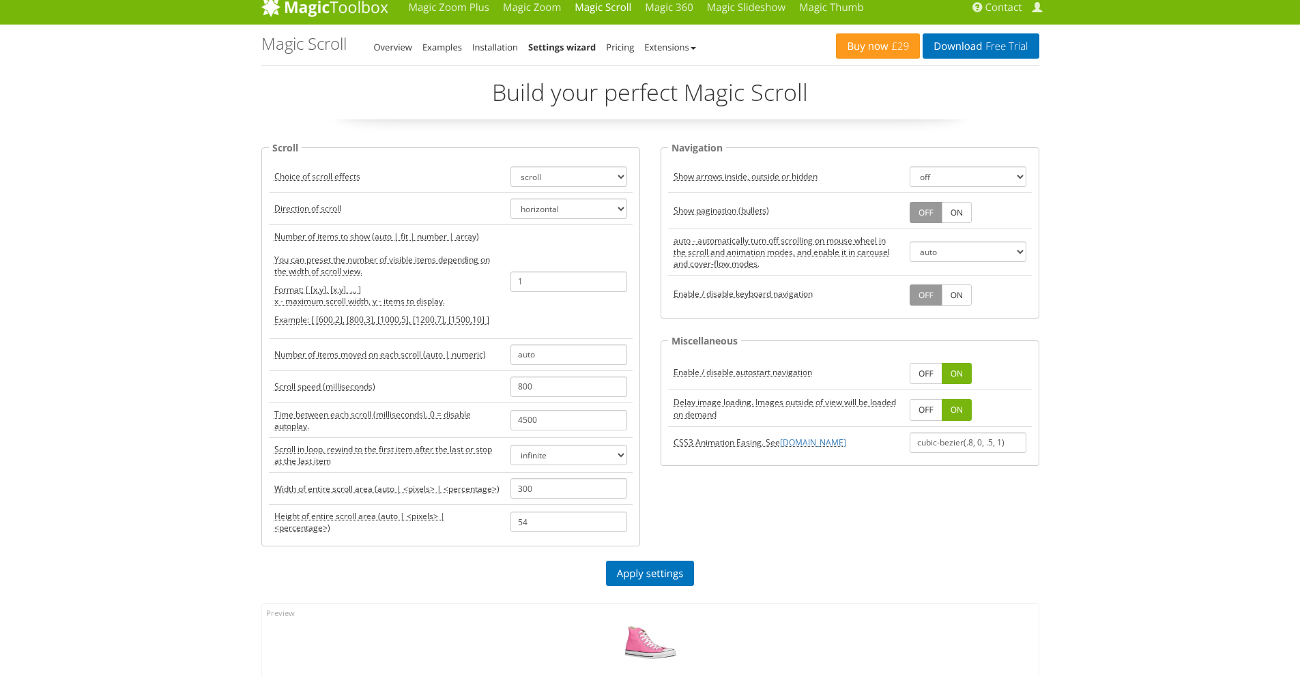
scroll to position [0, 0]
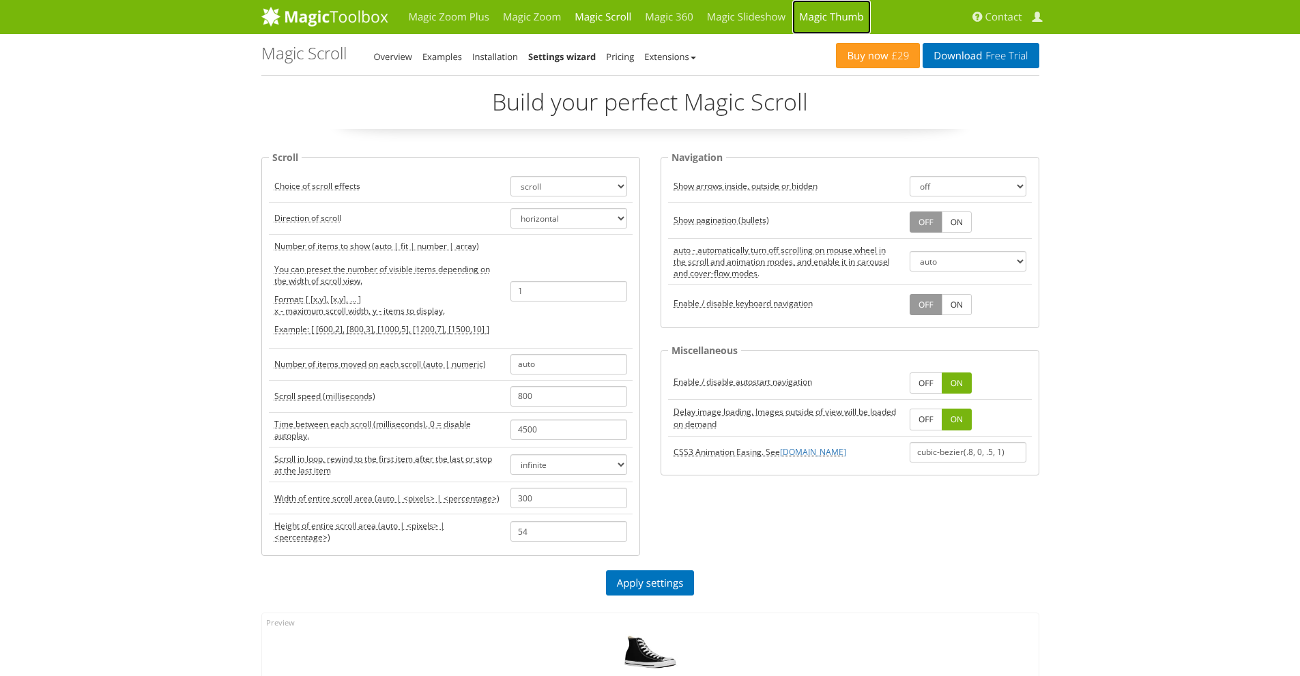
click at [849, 23] on link "Magic Thumb" at bounding box center [831, 17] width 78 height 34
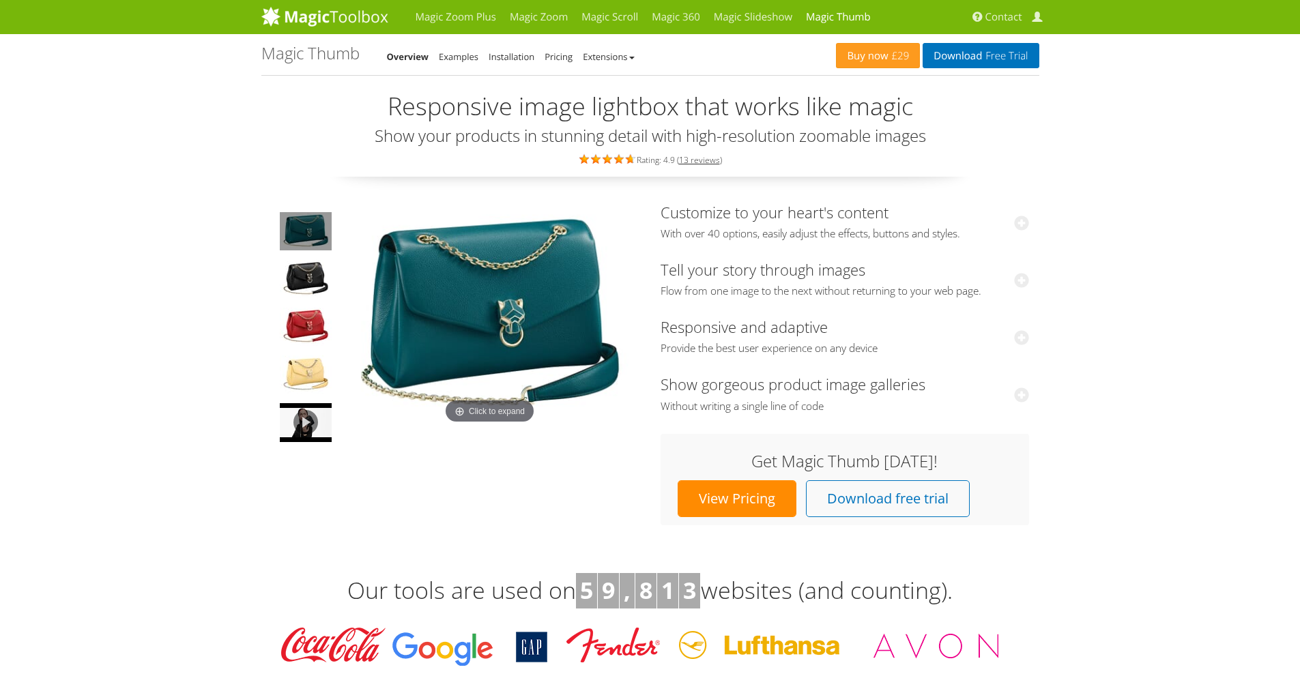
click at [488, 294] on img at bounding box center [490, 316] width 300 height 224
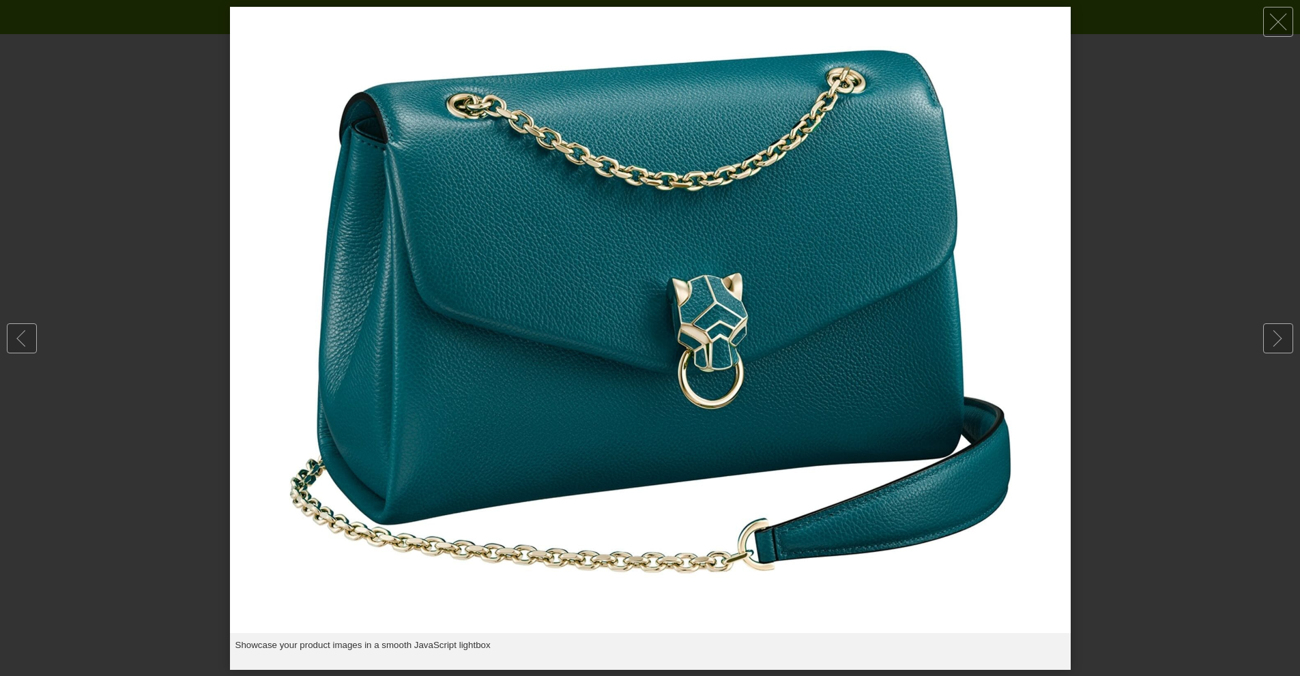
click at [194, 311] on div at bounding box center [650, 338] width 1300 height 676
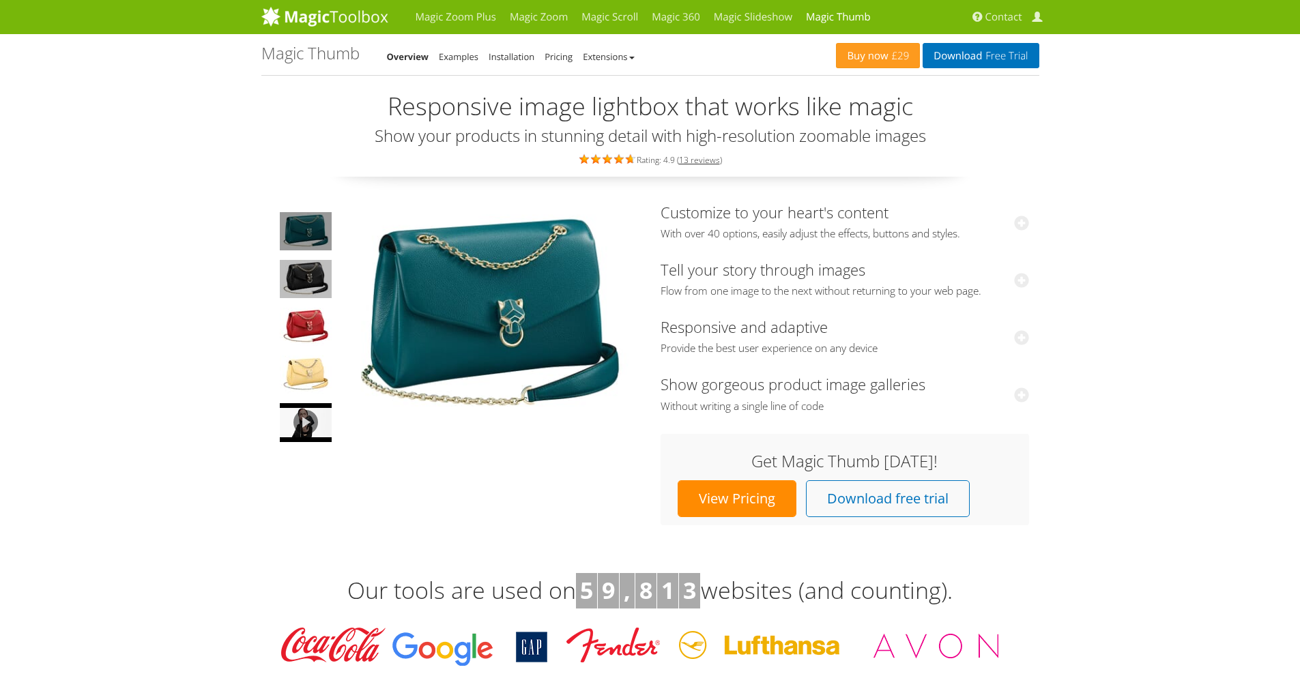
click at [296, 272] on img at bounding box center [306, 279] width 52 height 38
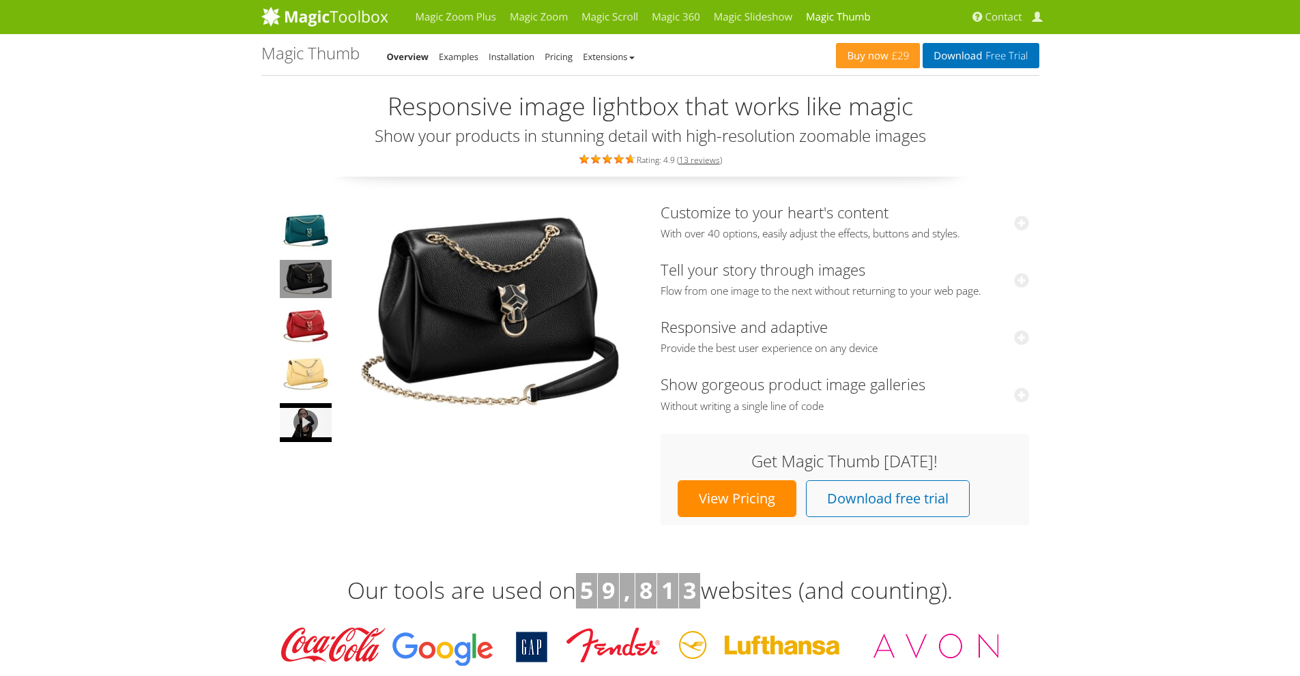
click at [453, 289] on img at bounding box center [490, 316] width 300 height 224
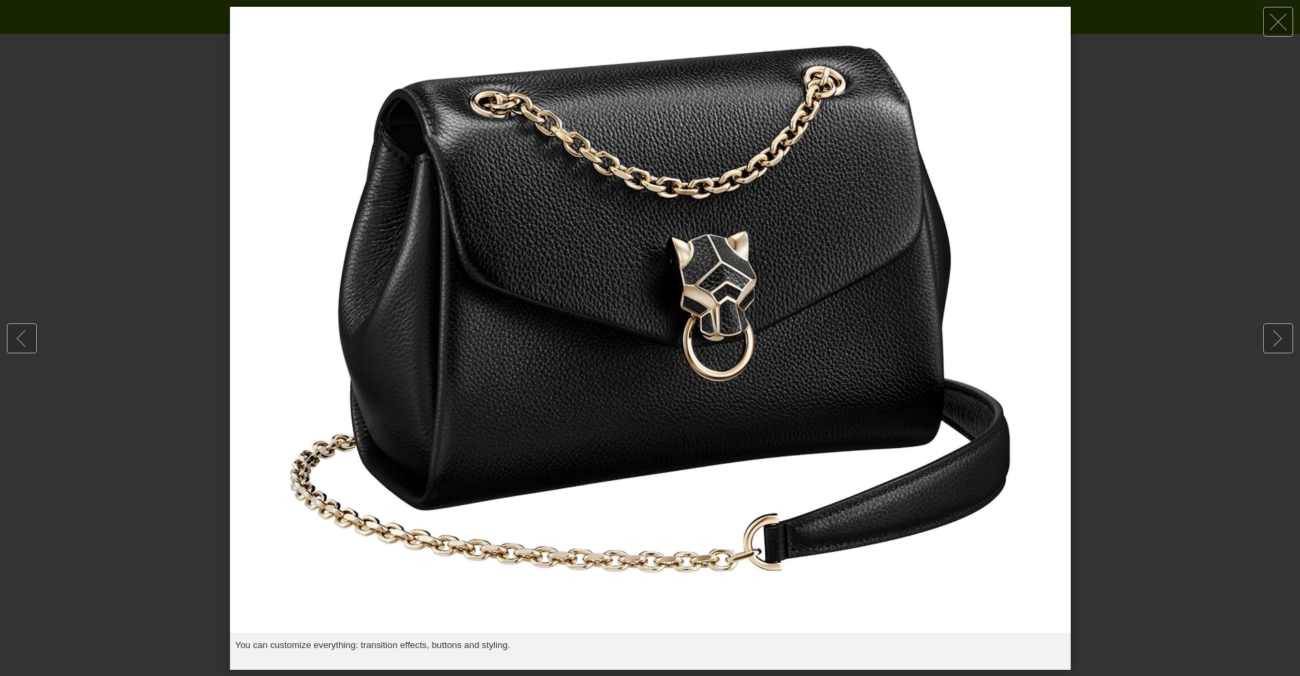
click at [167, 291] on div at bounding box center [650, 338] width 1300 height 676
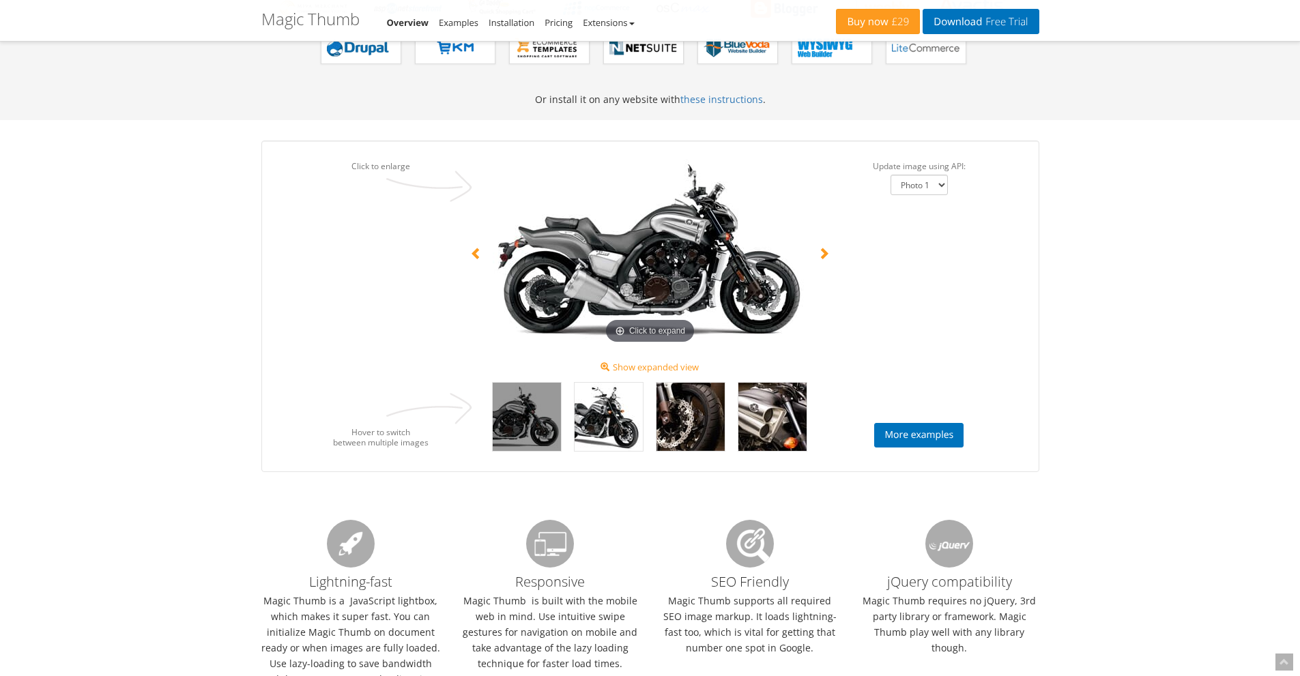
scroll to position [887, 0]
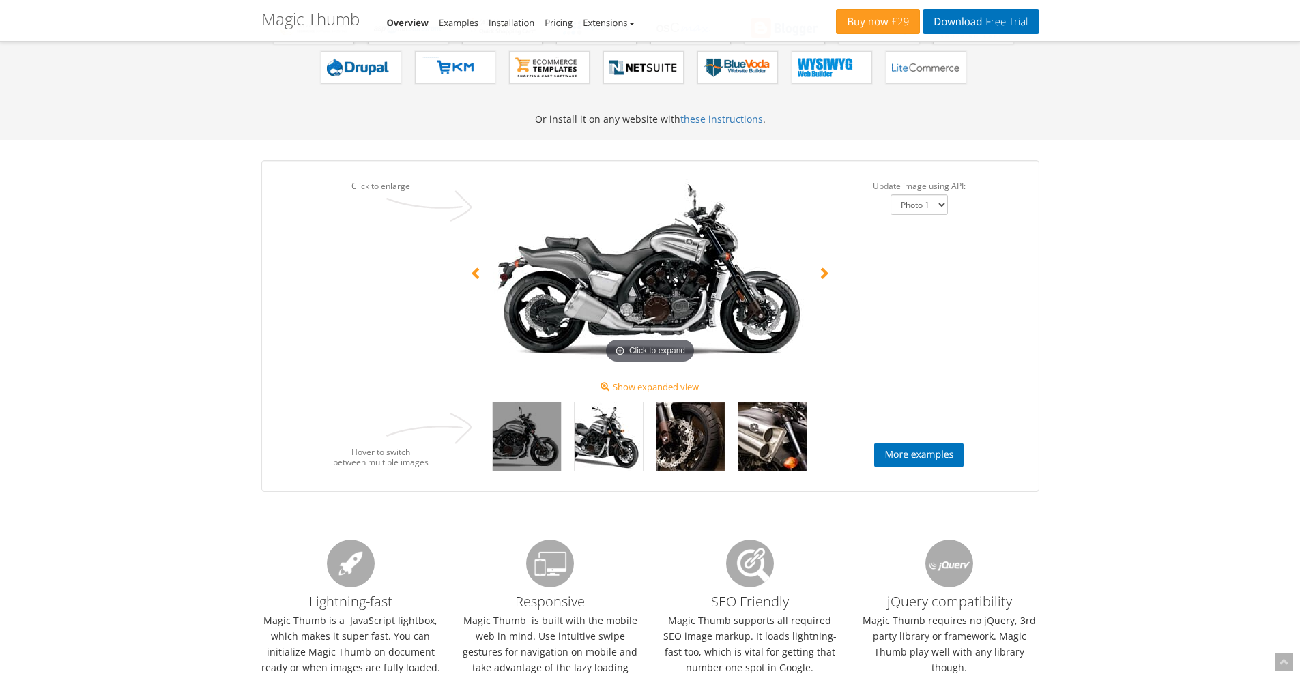
click at [657, 266] on img at bounding box center [650, 270] width 314 height 193
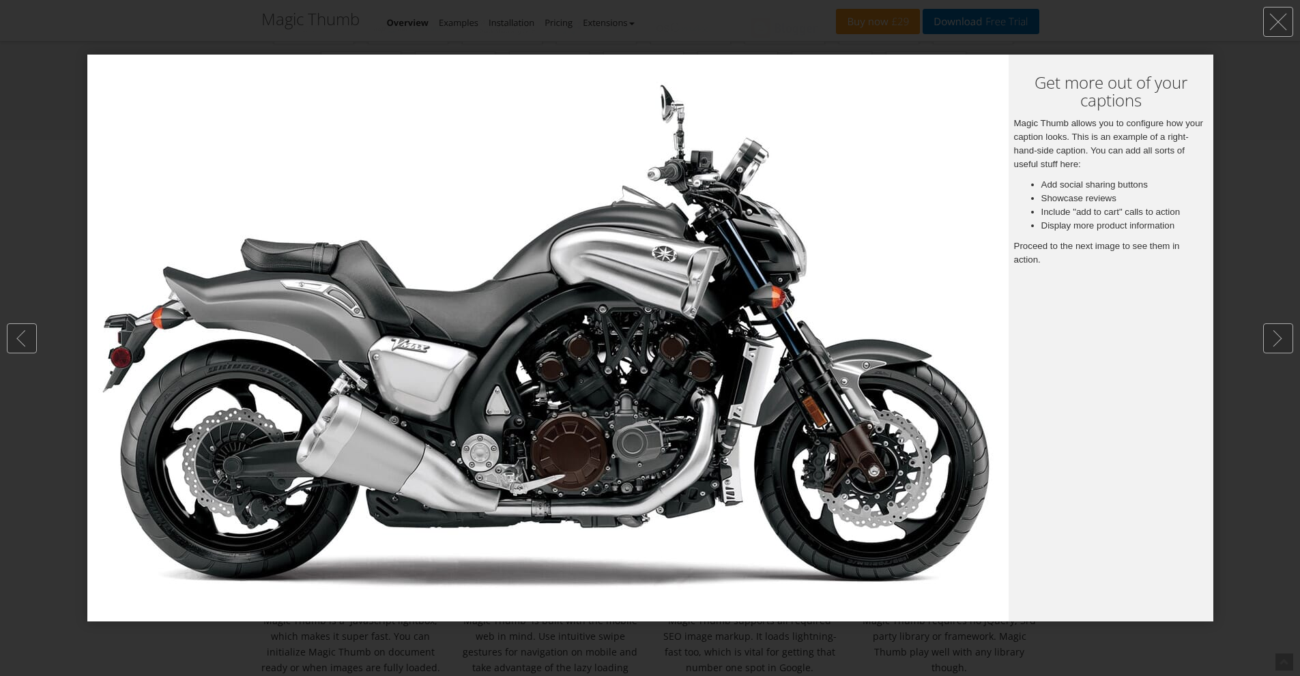
click at [810, 276] on img at bounding box center [548, 338] width 922 height 567
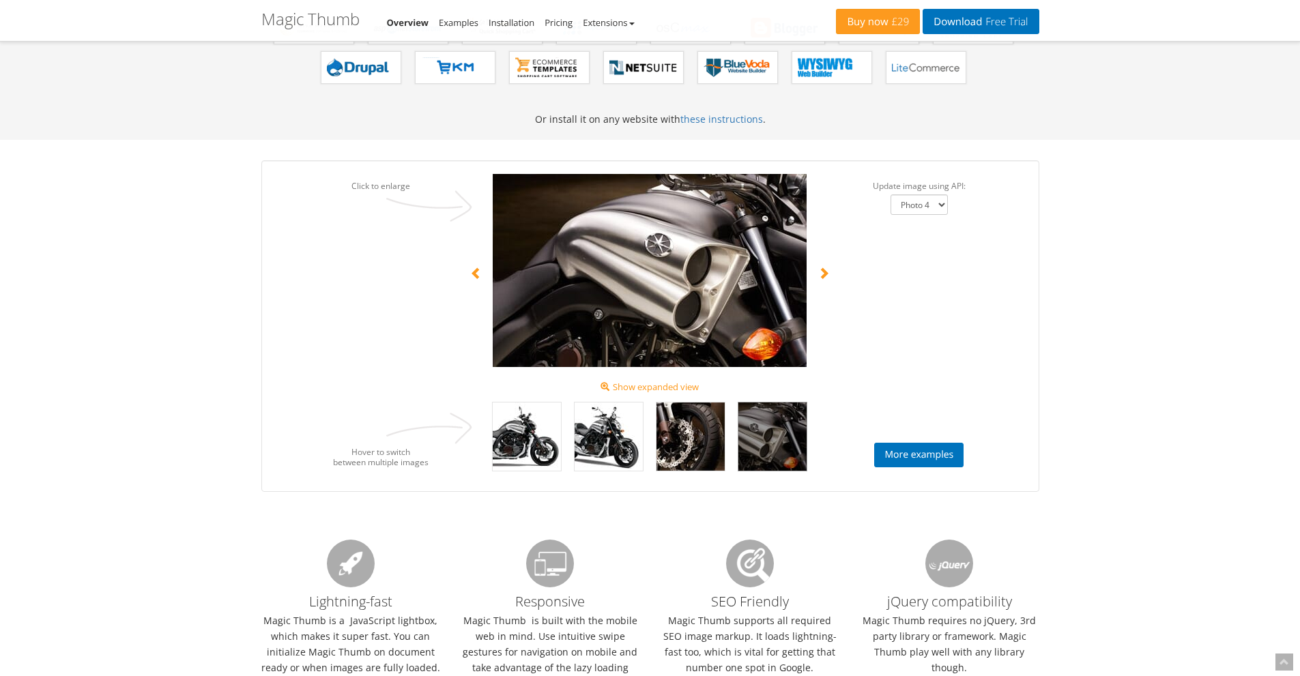
click at [758, 427] on img at bounding box center [773, 437] width 68 height 68
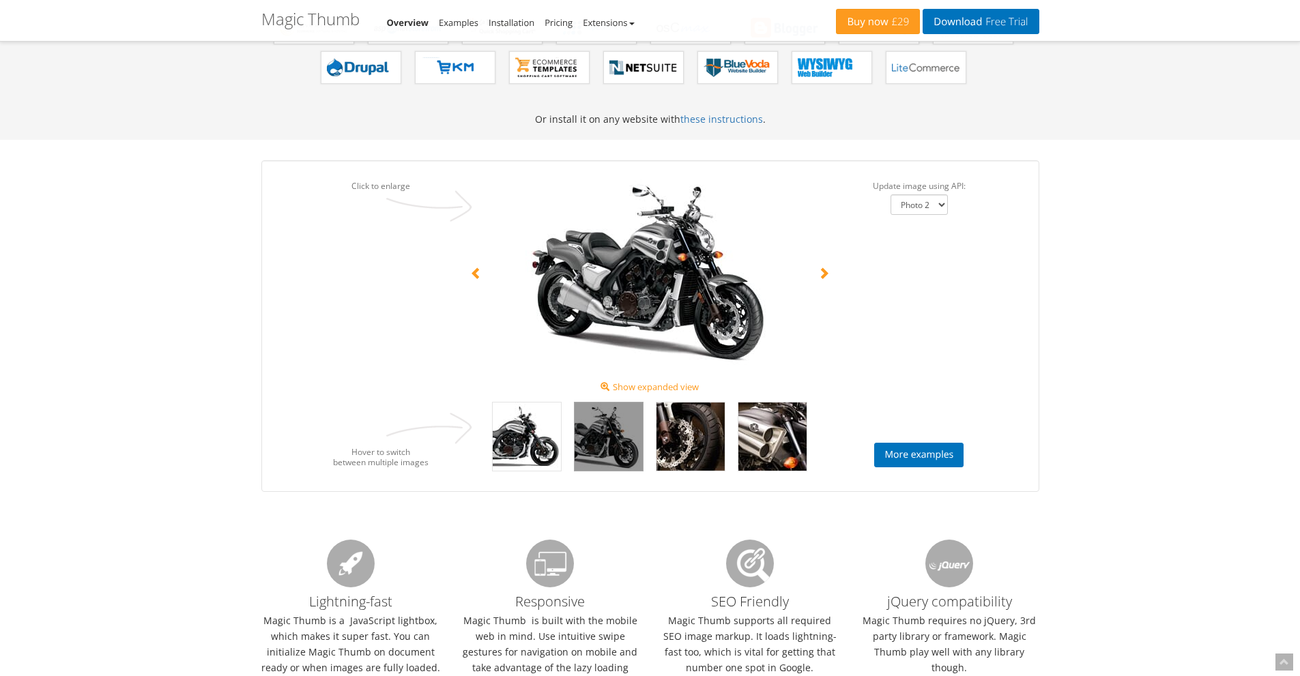
click at [619, 433] on img at bounding box center [609, 437] width 68 height 68
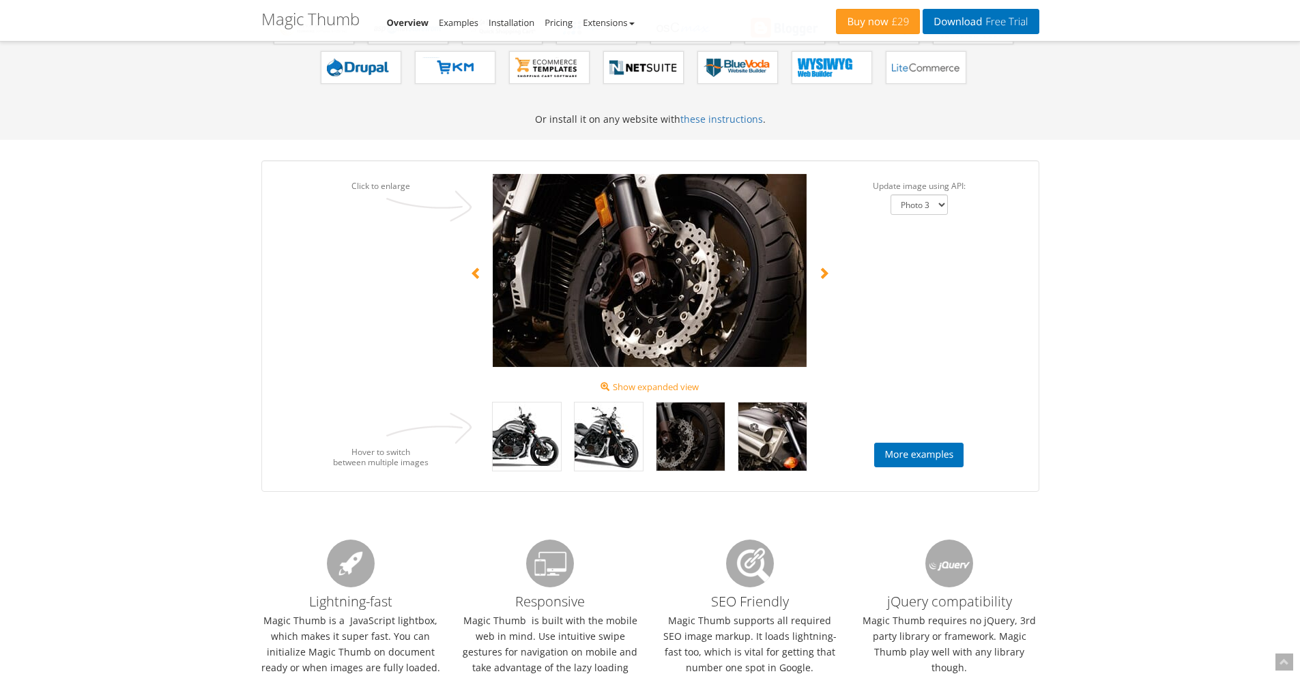
click at [706, 294] on img at bounding box center [650, 270] width 314 height 193
select select "Photo 4"
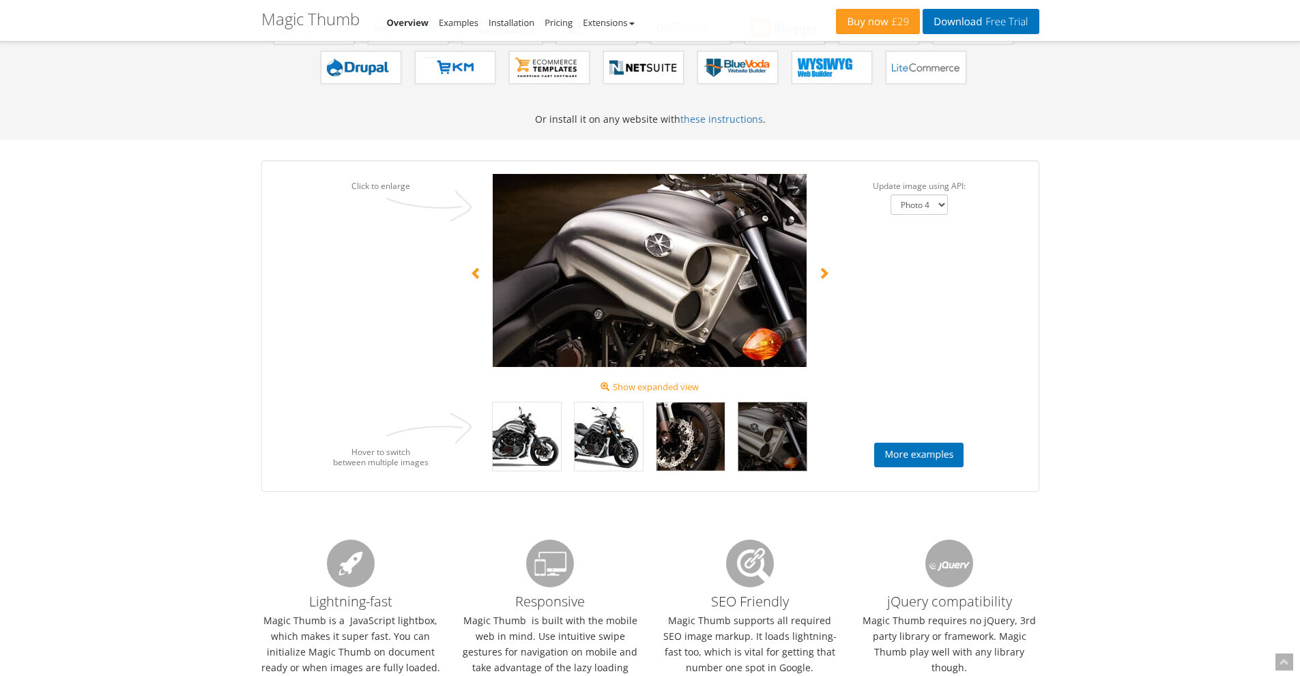
click at [775, 455] on img at bounding box center [773, 437] width 68 height 68
click at [694, 270] on img at bounding box center [650, 270] width 314 height 193
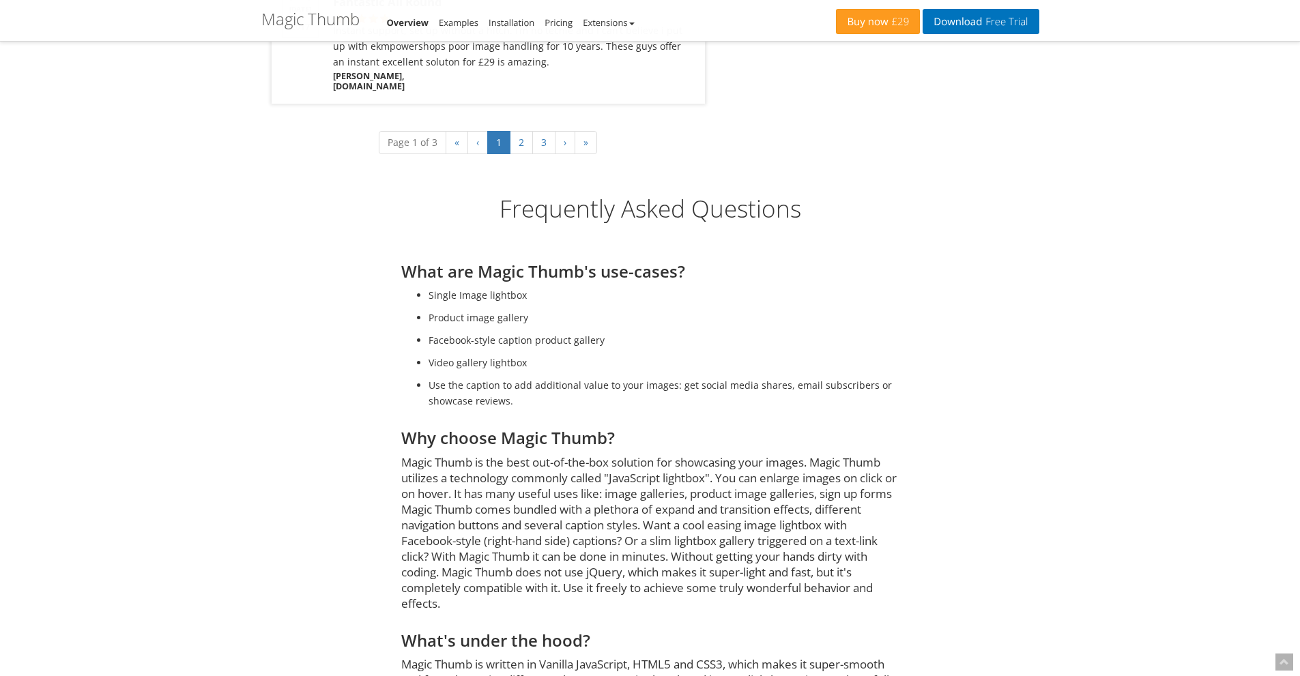
scroll to position [0, 0]
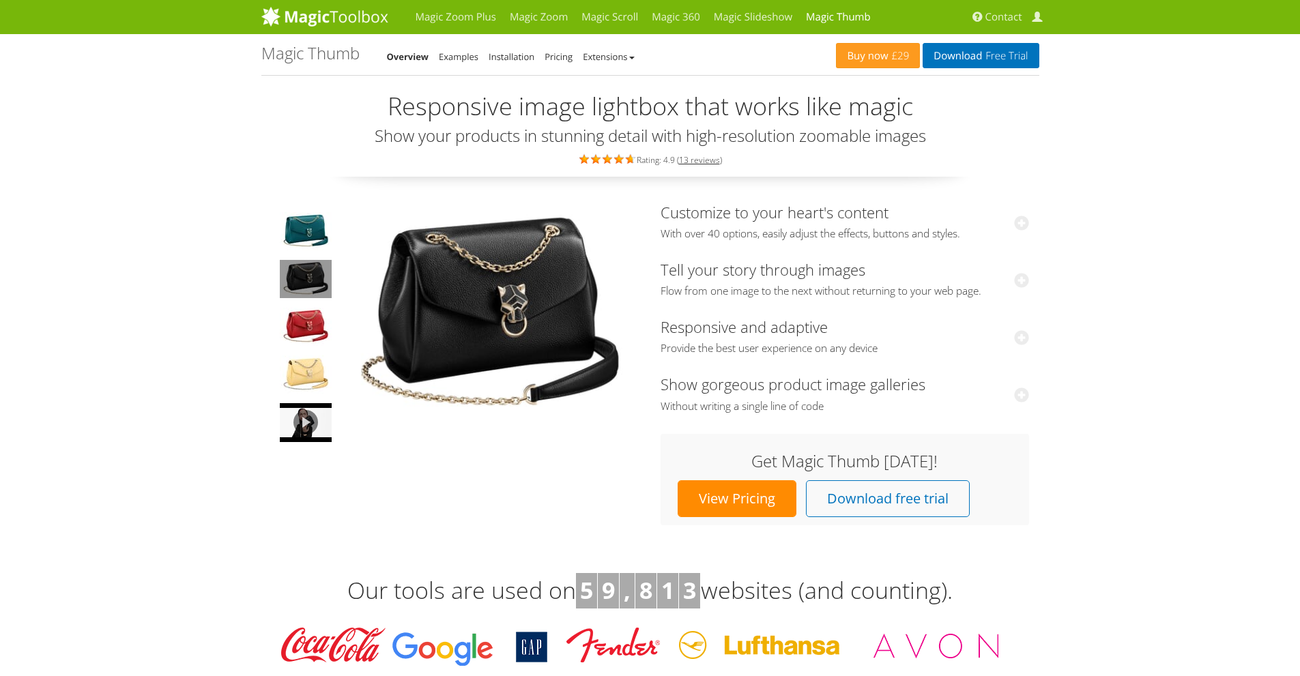
drag, startPoint x: 1067, startPoint y: 427, endPoint x: 917, endPoint y: 71, distance: 386.4
click at [455, 55] on link "Examples" at bounding box center [459, 57] width 40 height 12
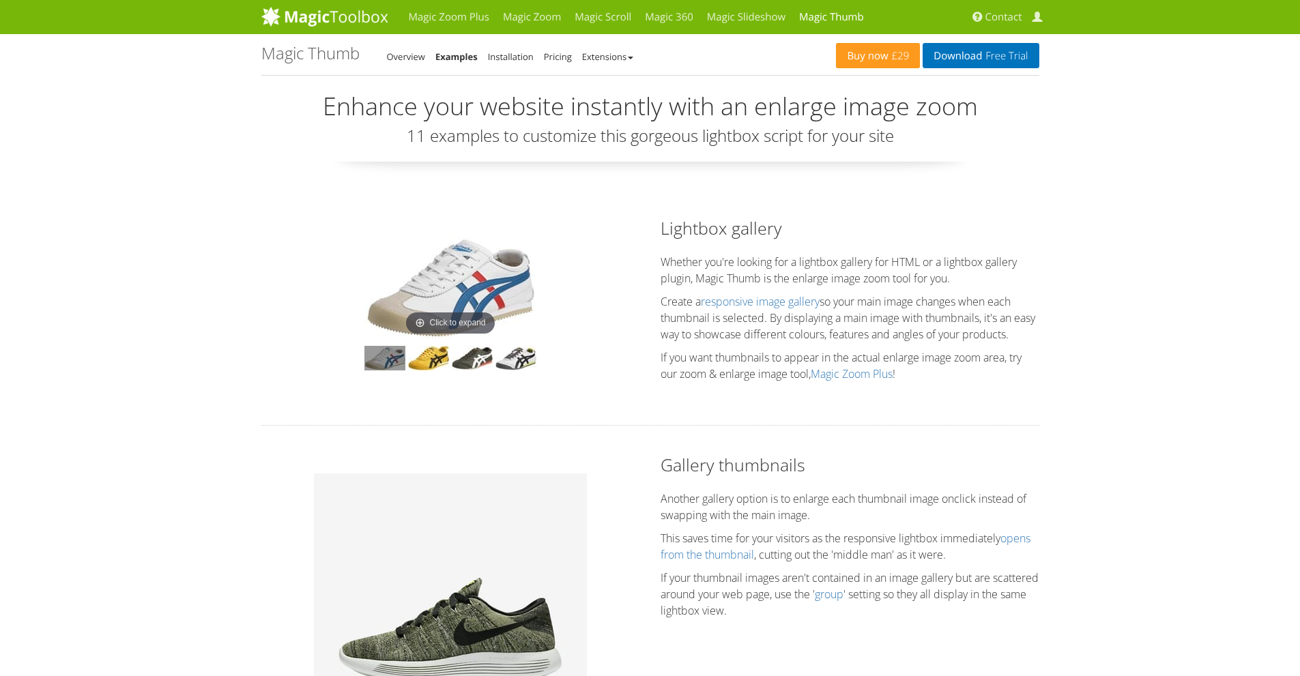
click at [447, 276] on img at bounding box center [450, 288] width 171 height 102
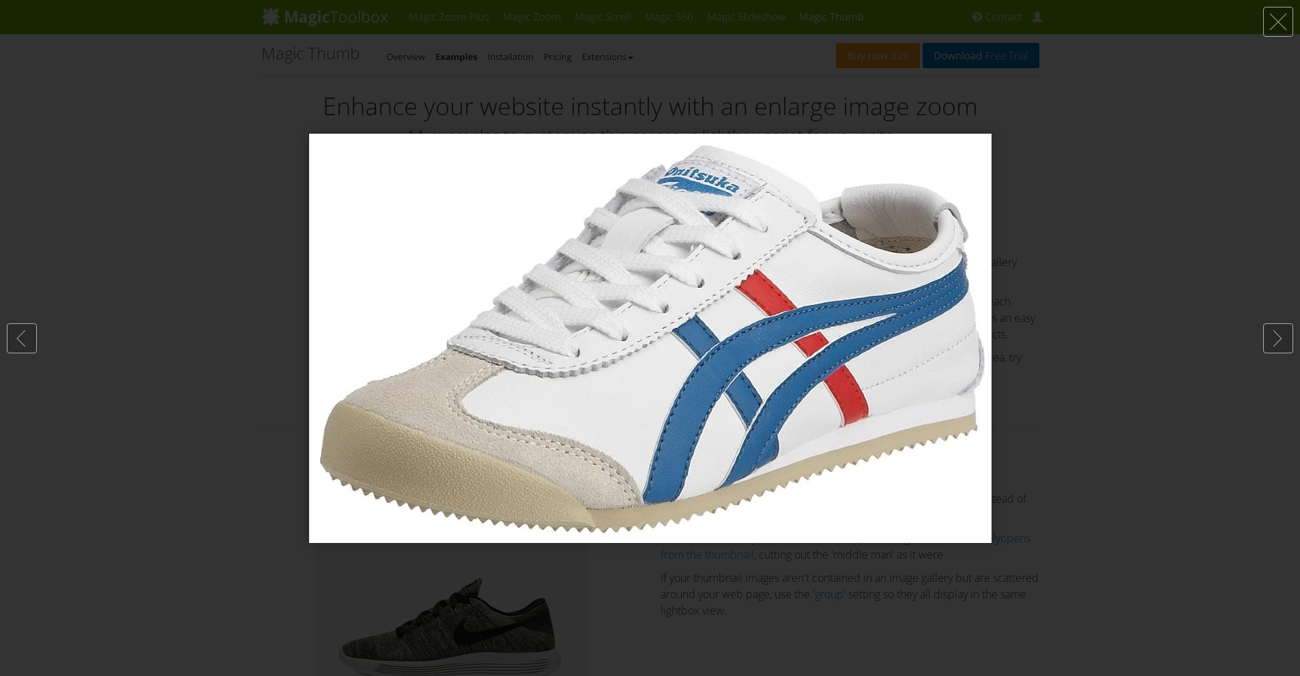
click at [242, 303] on div at bounding box center [650, 338] width 1300 height 676
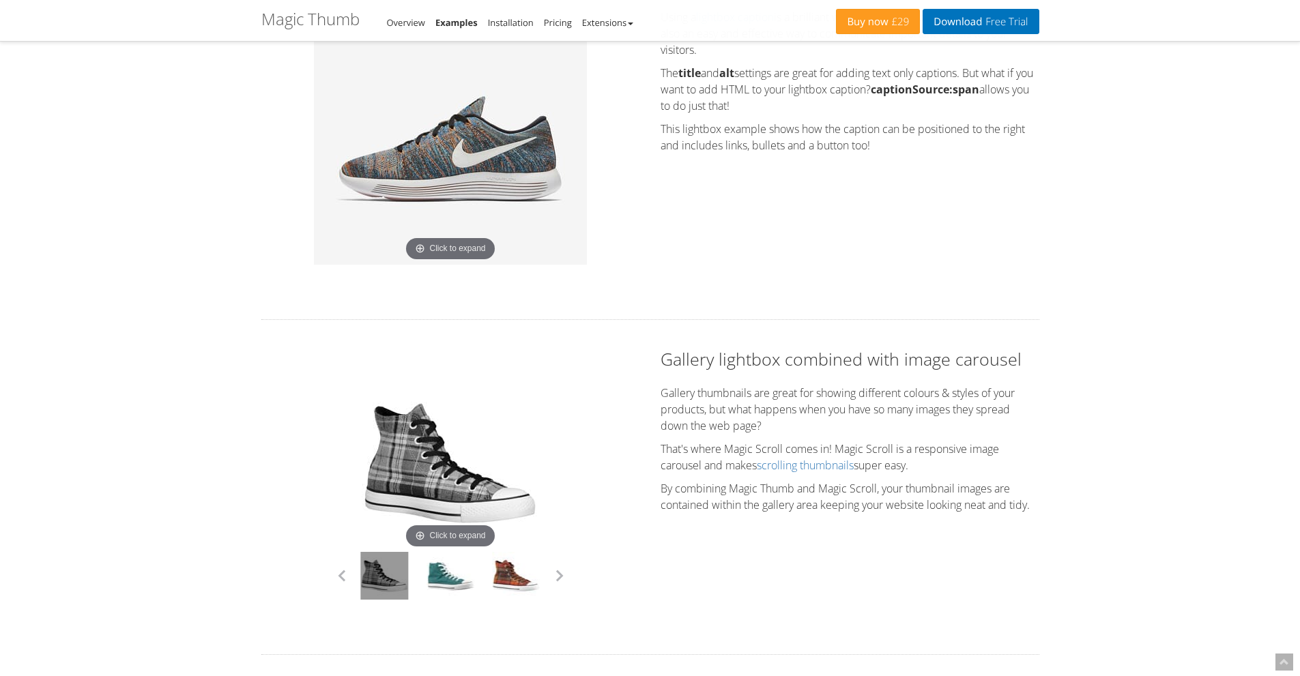
scroll to position [956, 0]
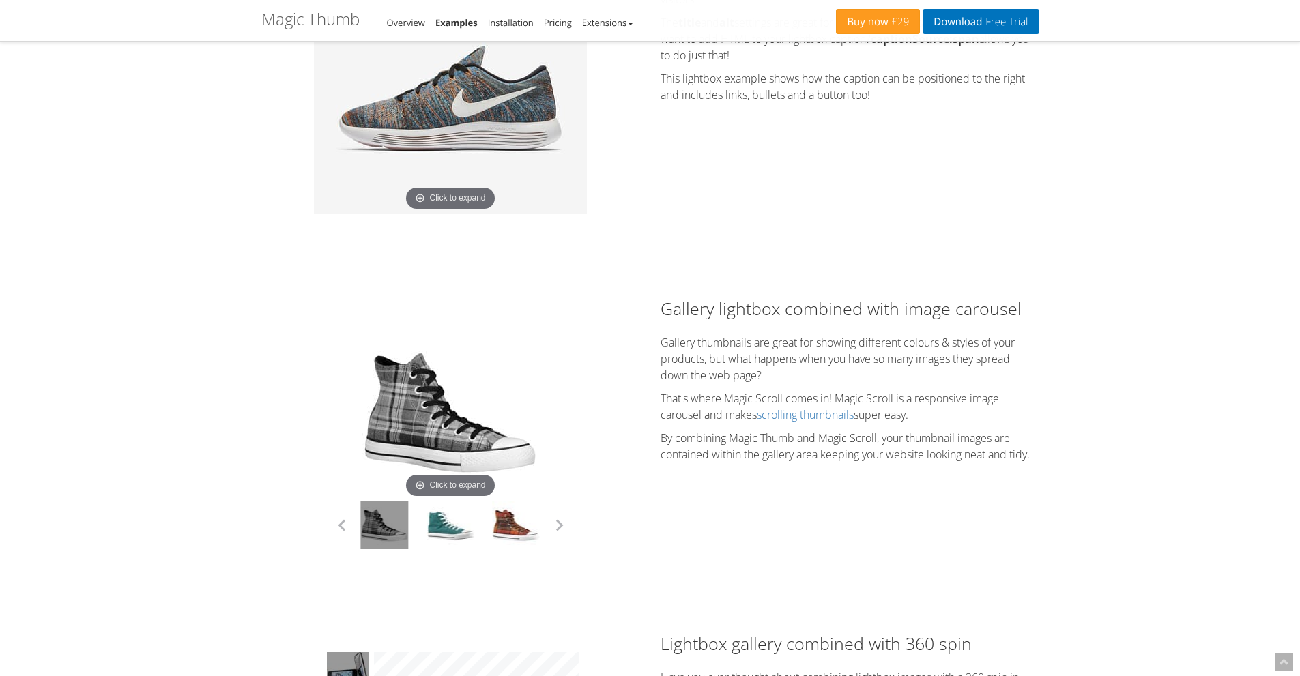
click at [479, 76] on img at bounding box center [450, 77] width 273 height 273
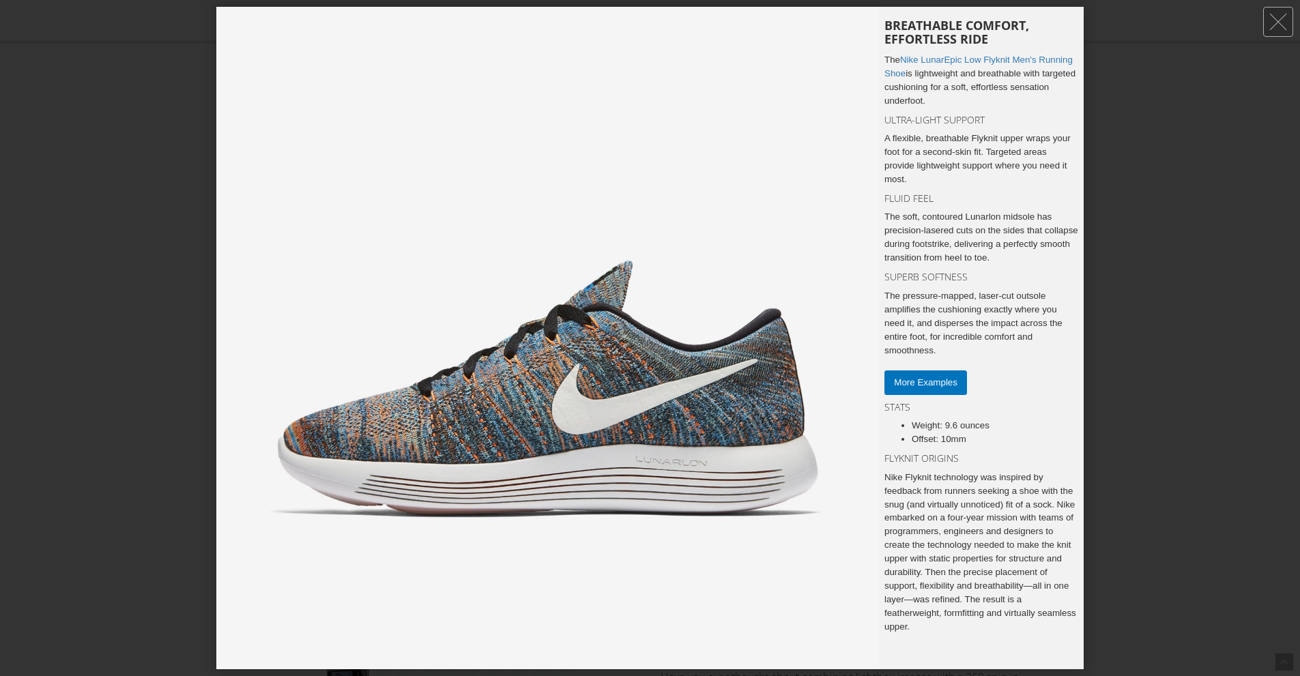
click at [1116, 240] on div at bounding box center [650, 338] width 1300 height 676
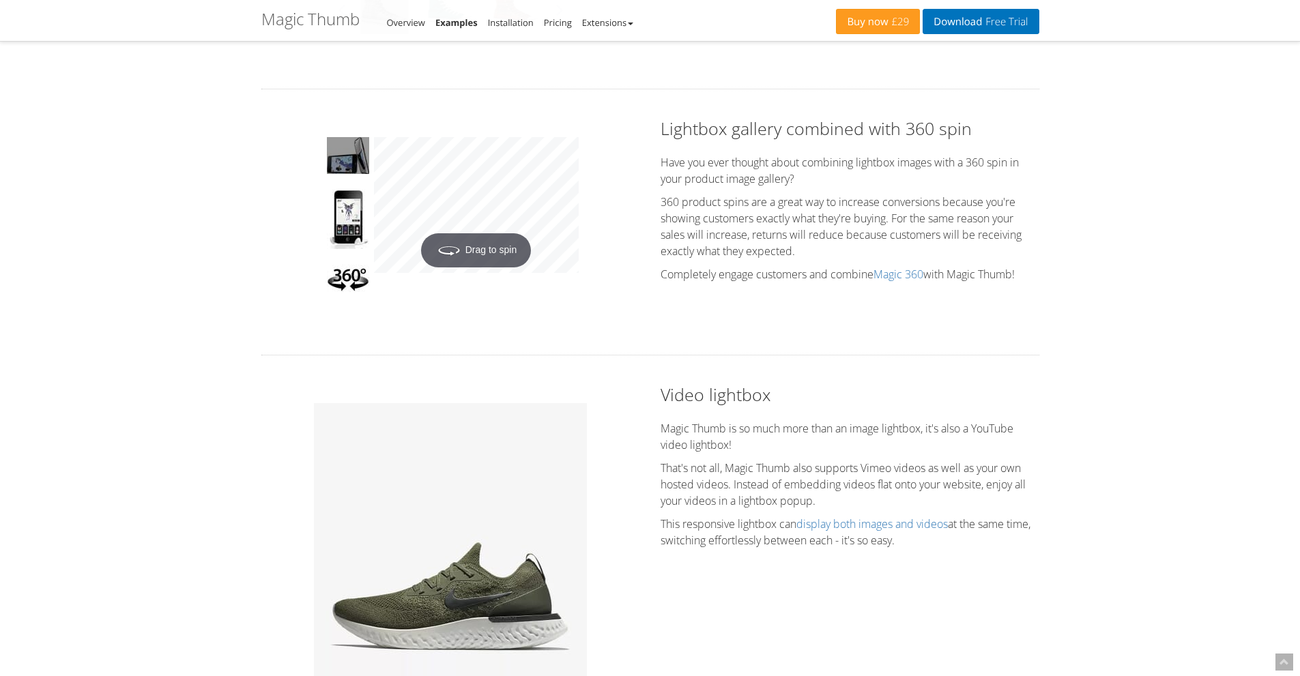
drag, startPoint x: 694, startPoint y: 172, endPoint x: 681, endPoint y: 293, distance: 121.4
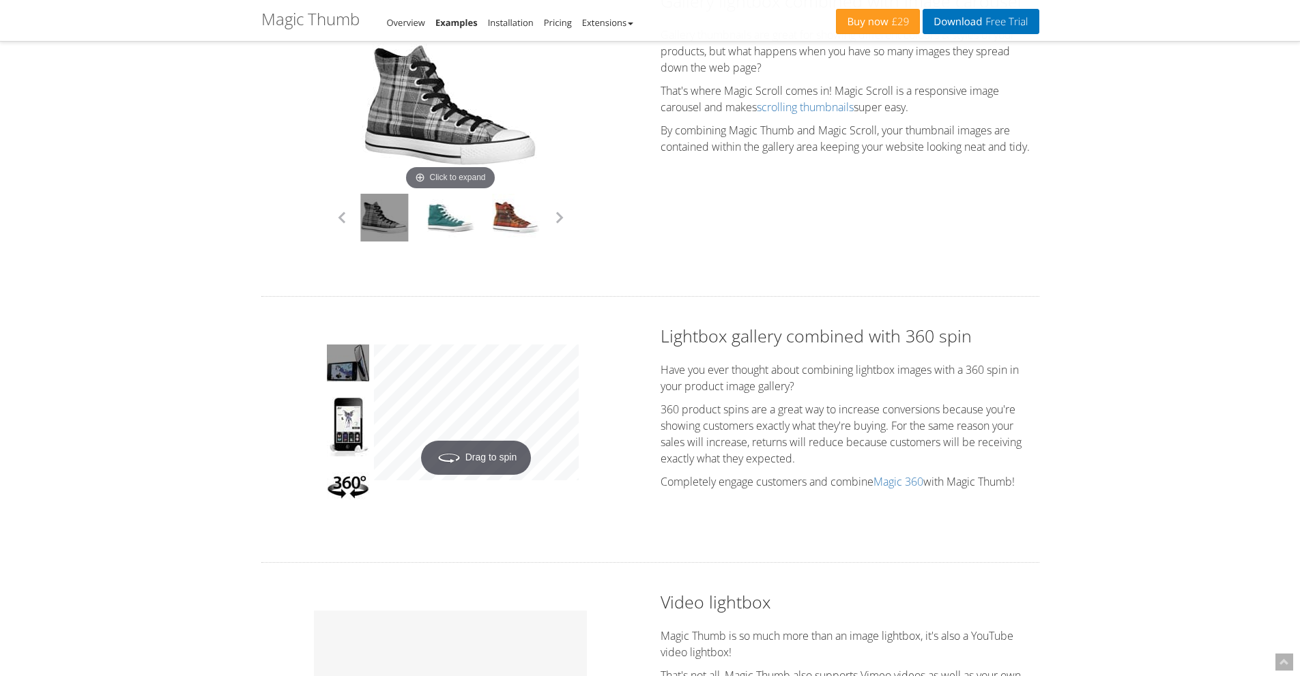
scroll to position [0, 0]
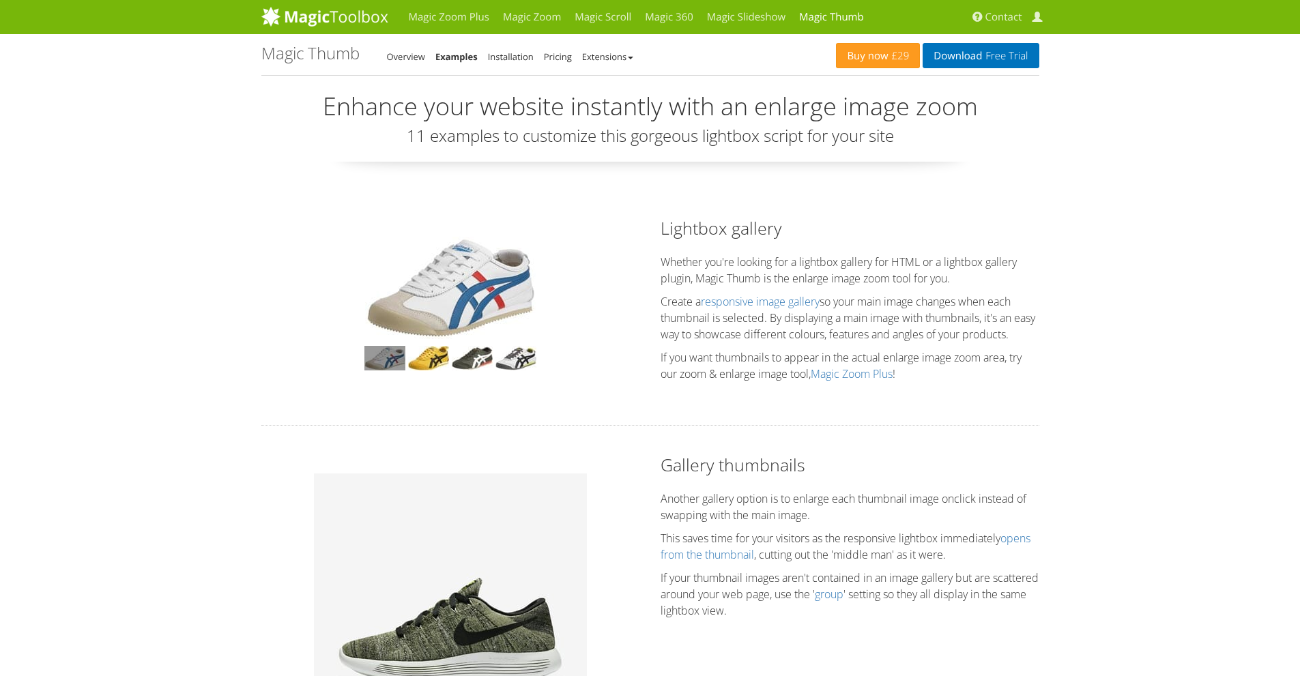
drag, startPoint x: 851, startPoint y: 408, endPoint x: 857, endPoint y: 33, distance: 375.5
click at [612, 16] on link "Magic Scroll" at bounding box center [603, 17] width 70 height 34
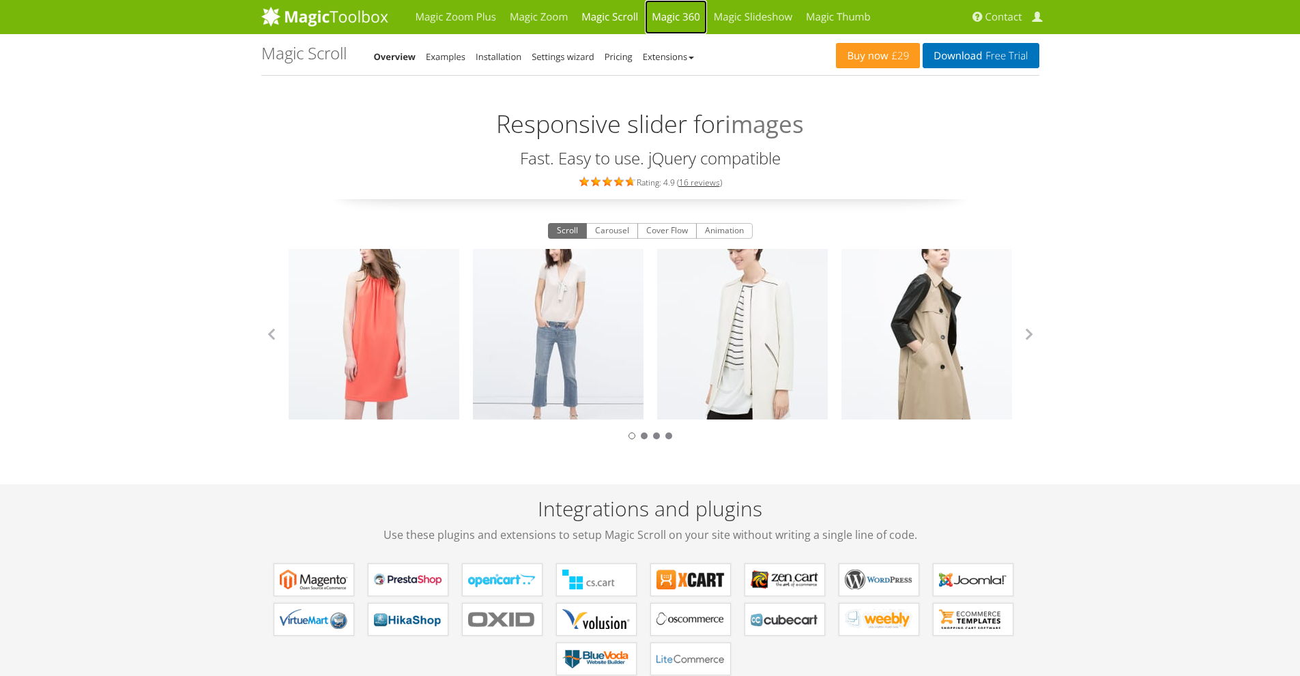
click at [674, 18] on link "Magic 360" at bounding box center [676, 17] width 62 height 34
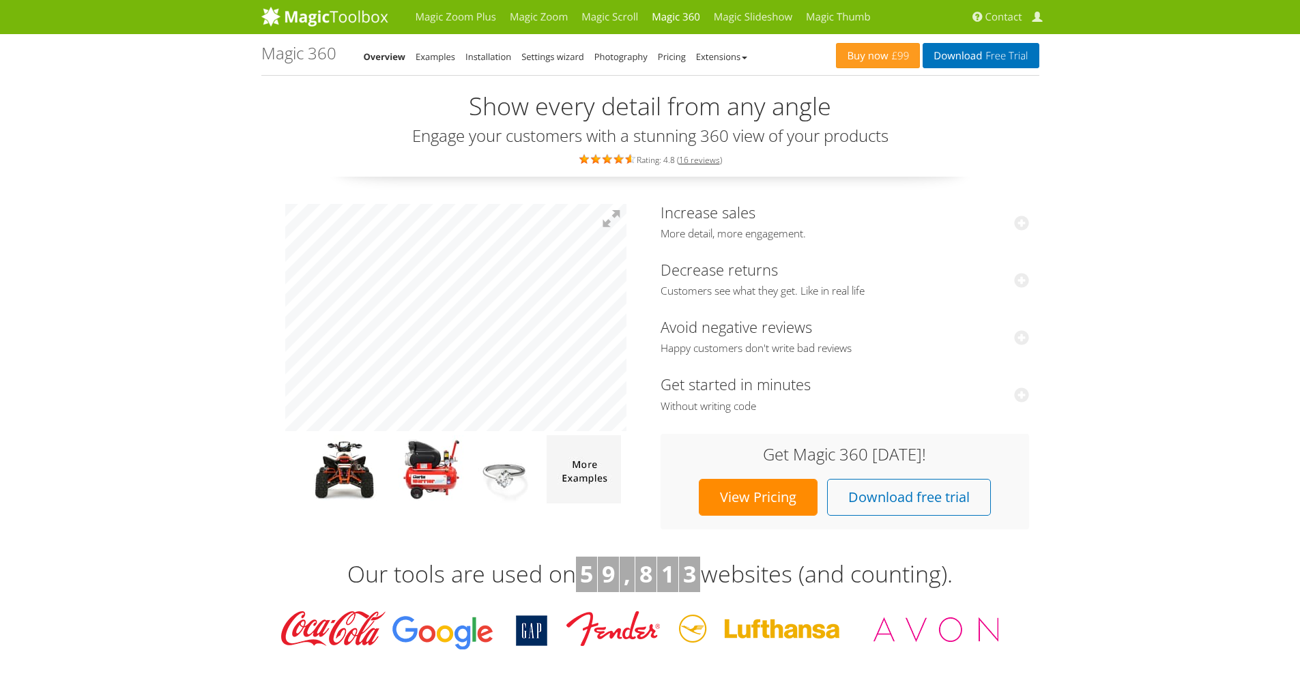
click at [760, 502] on link "View Pricing" at bounding box center [758, 497] width 119 height 37
click at [448, 59] on link "Examples" at bounding box center [436, 57] width 40 height 12
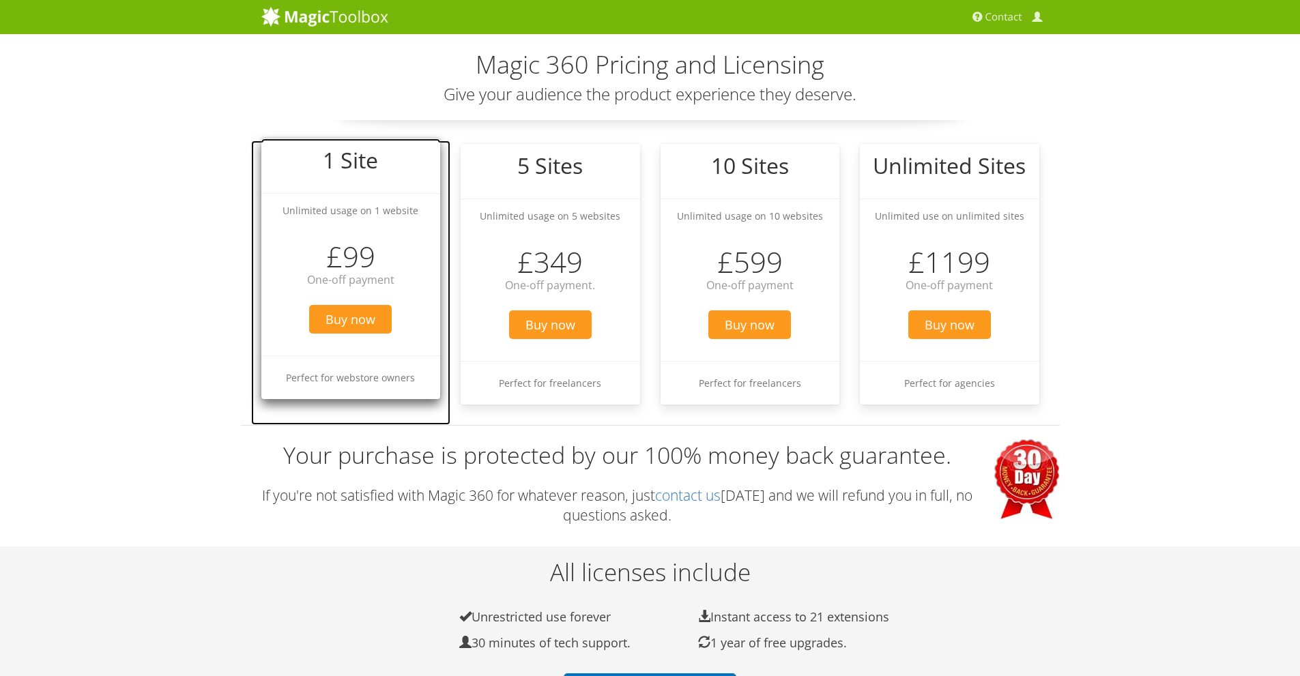
click at [358, 151] on big "1 Site" at bounding box center [350, 159] width 55 height 29
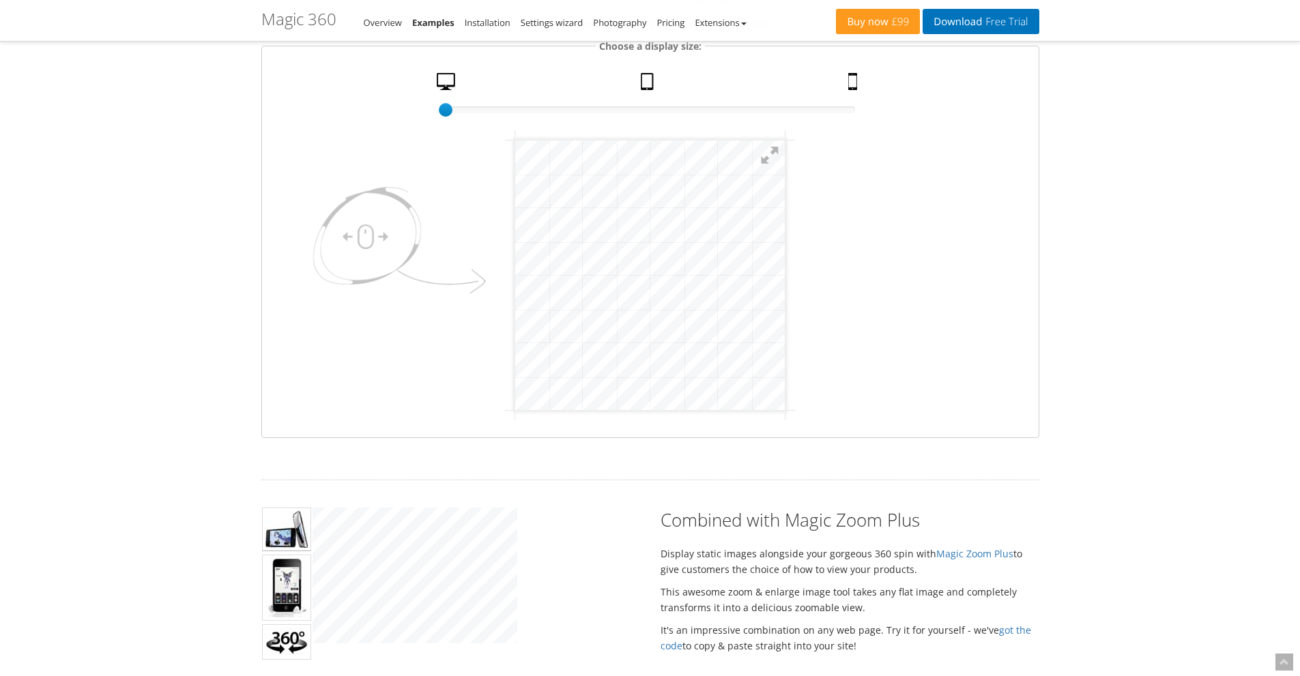
scroll to position [205, 0]
click html "mgctlbxN$M360 mgctlbxV$4.6.13 mgctlbxL$M"
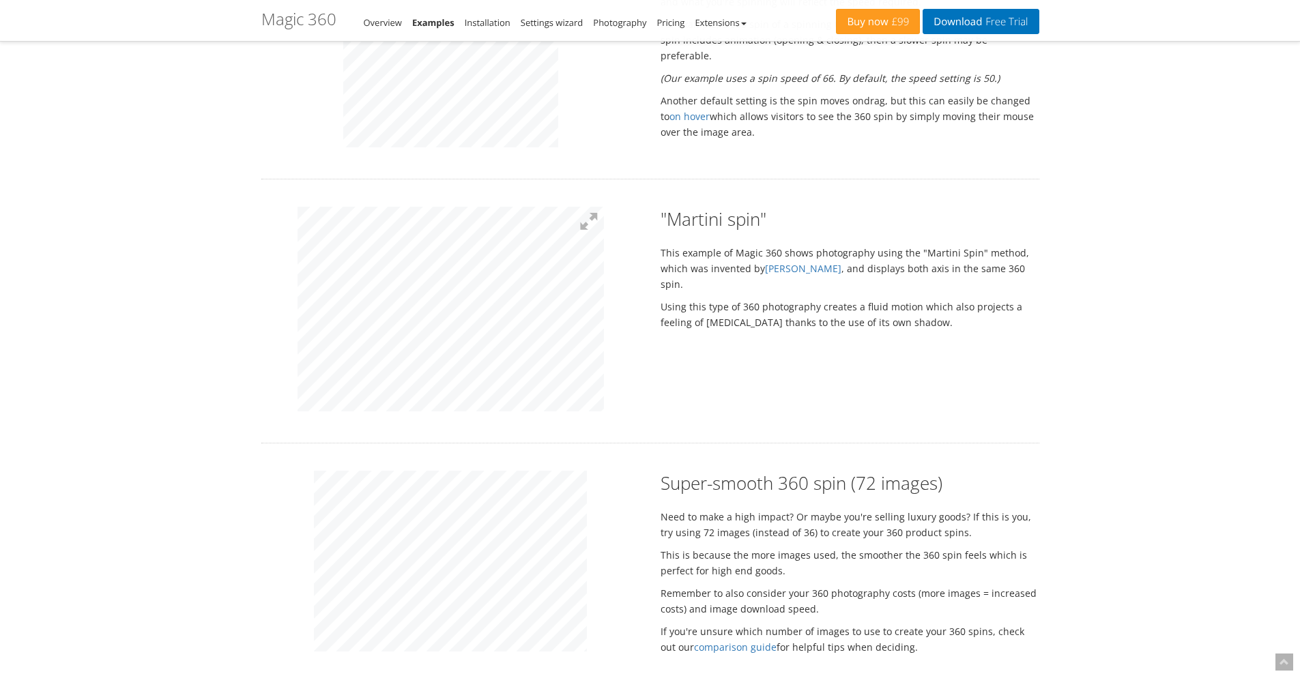
scroll to position [1024, 0]
click at [782, 272] on div ""Martini spin" This example of Magic 360 shows photography using the "Martini S…" at bounding box center [650, 308] width 799 height 209
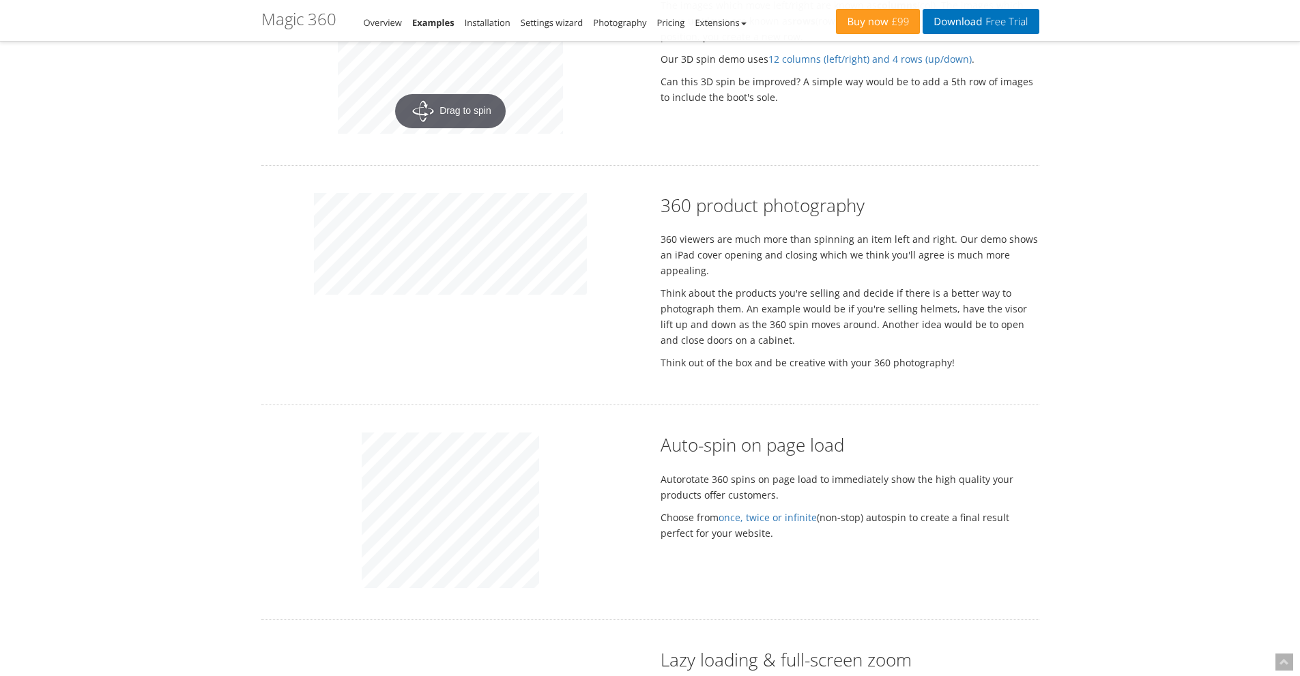
drag, startPoint x: 212, startPoint y: 274, endPoint x: 214, endPoint y: 313, distance: 39.0
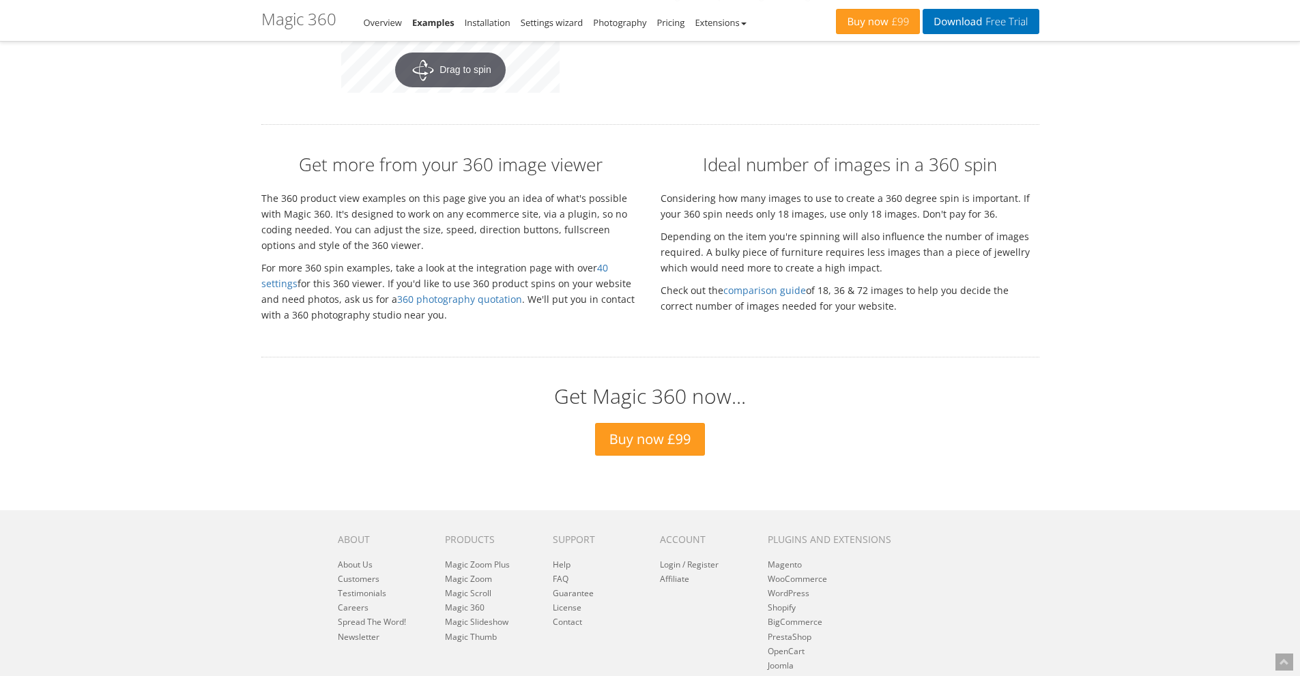
drag, startPoint x: 218, startPoint y: 326, endPoint x: 218, endPoint y: 344, distance: 17.7
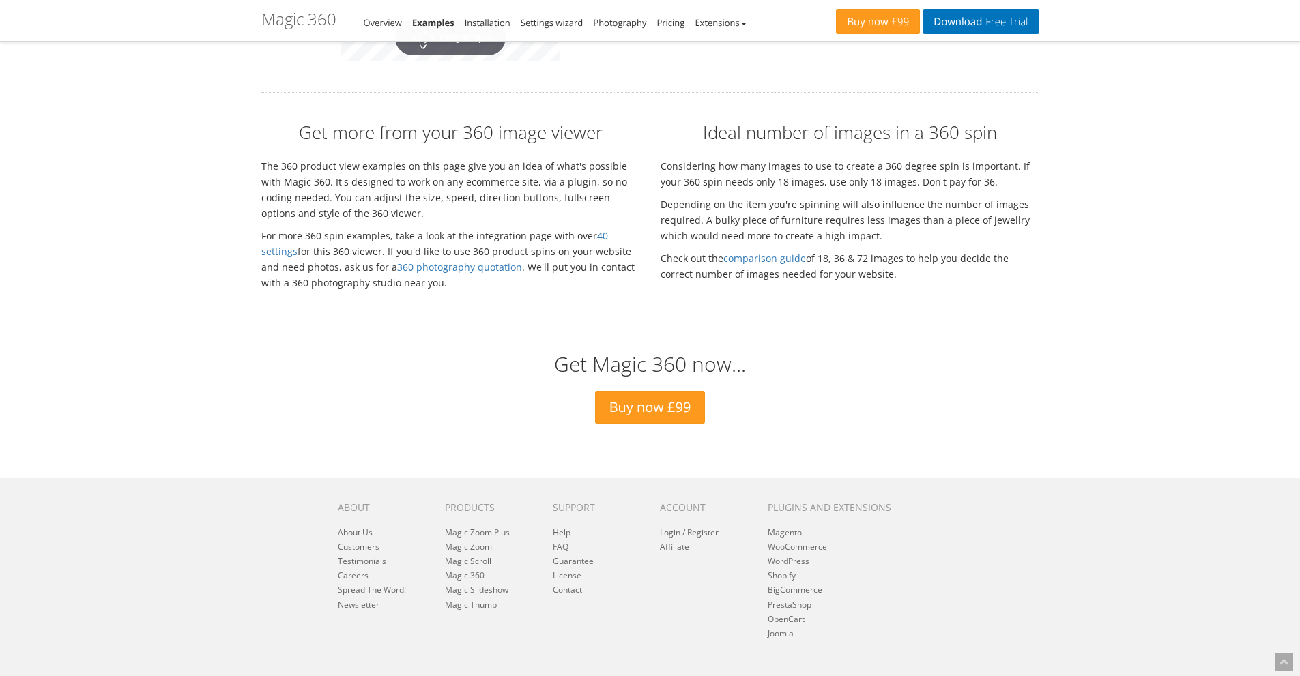
scroll to position [2979, 0]
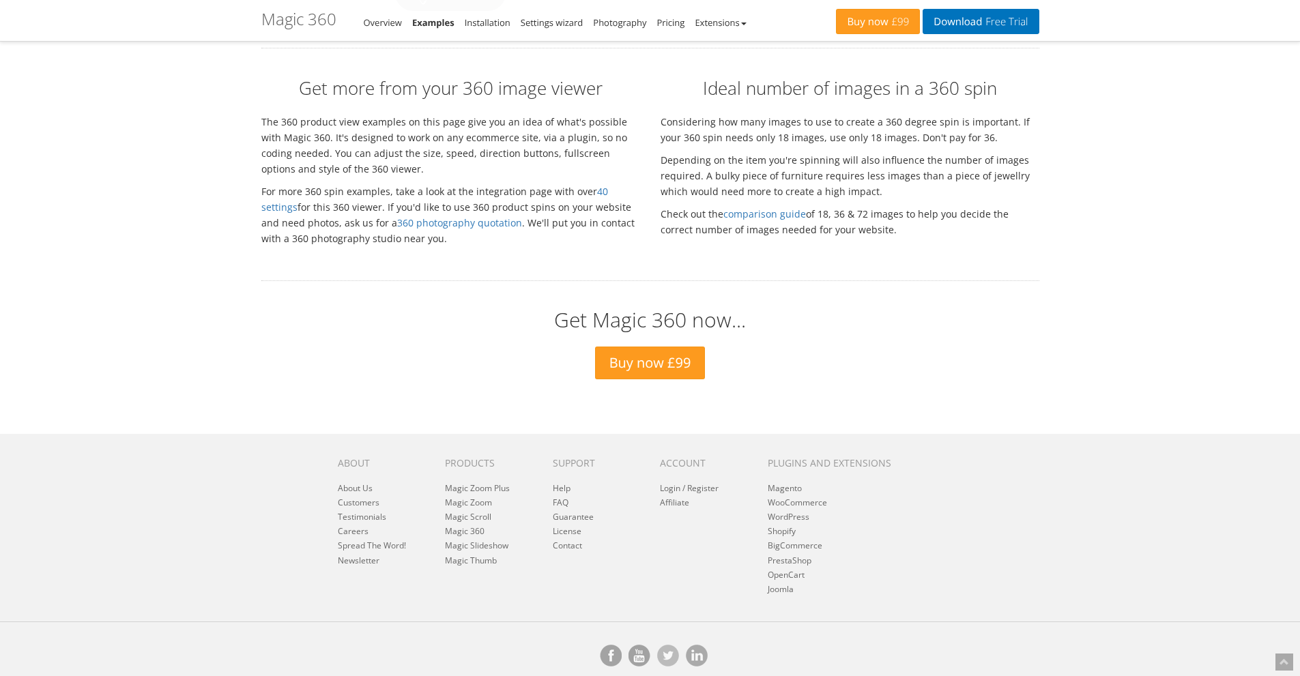
drag, startPoint x: 229, startPoint y: 325, endPoint x: 229, endPoint y: 454, distance: 129.0
click at [782, 511] on link "WordPress" at bounding box center [789, 517] width 42 height 12
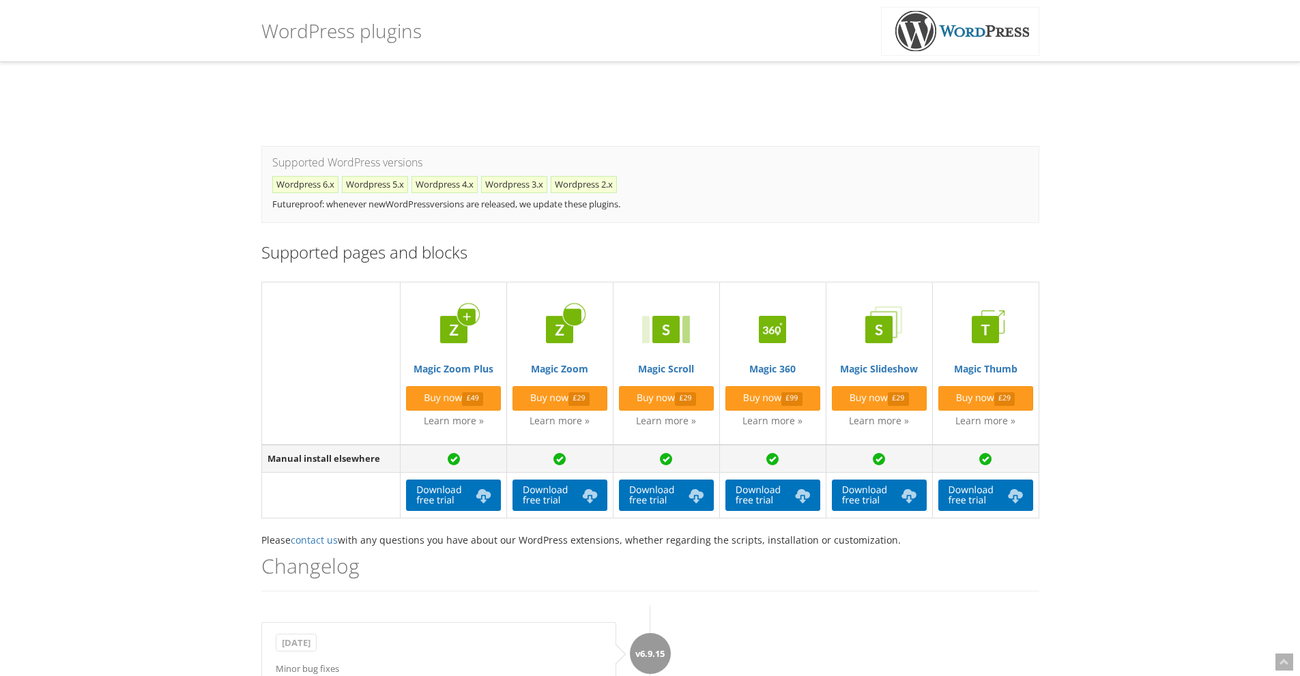
scroll to position [341, 0]
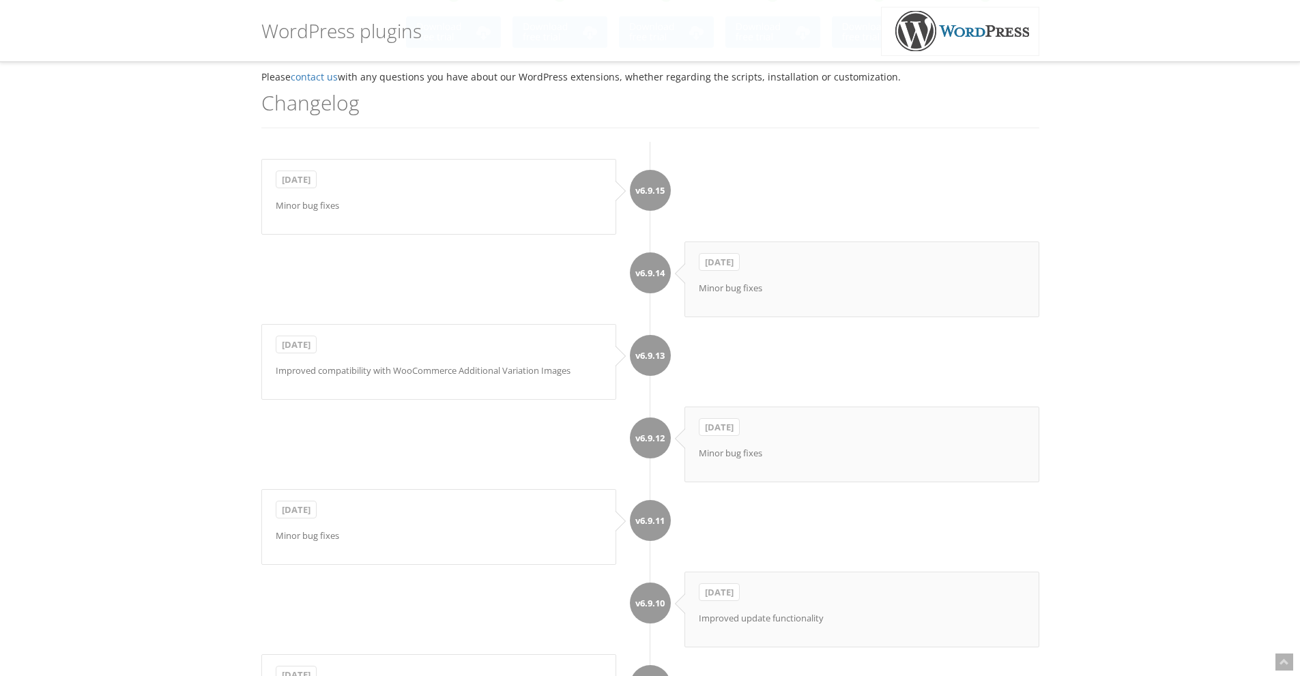
scroll to position [0, 0]
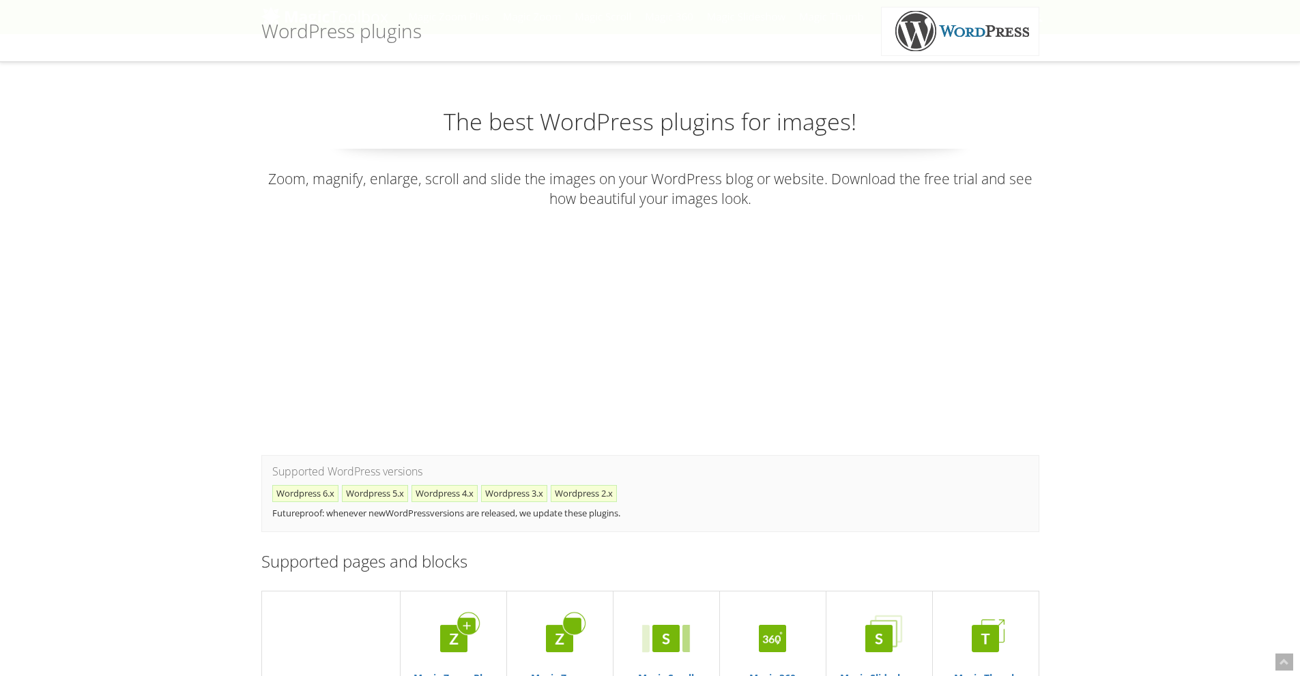
drag, startPoint x: 1076, startPoint y: 367, endPoint x: 1014, endPoint y: 173, distance: 204.4
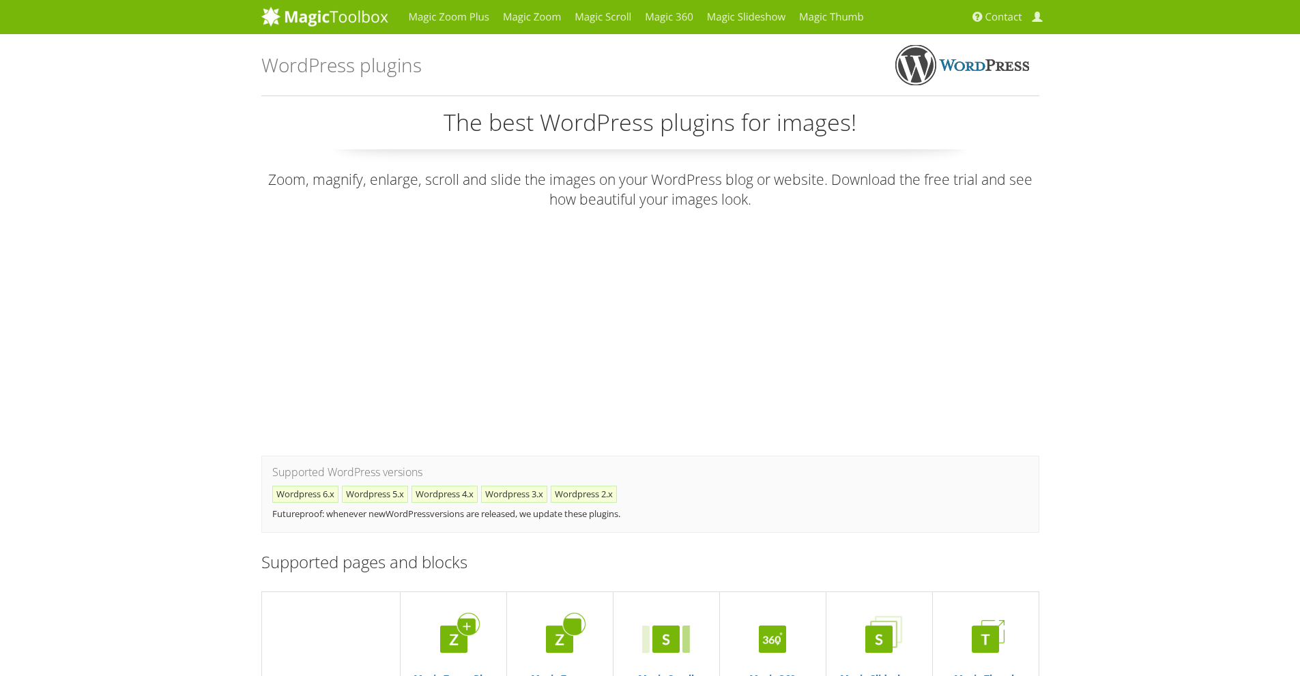
drag, startPoint x: 1134, startPoint y: 240, endPoint x: 1100, endPoint y: 89, distance: 153.9
click at [448, 12] on link "Magic Zoom Plus" at bounding box center [449, 17] width 94 height 34
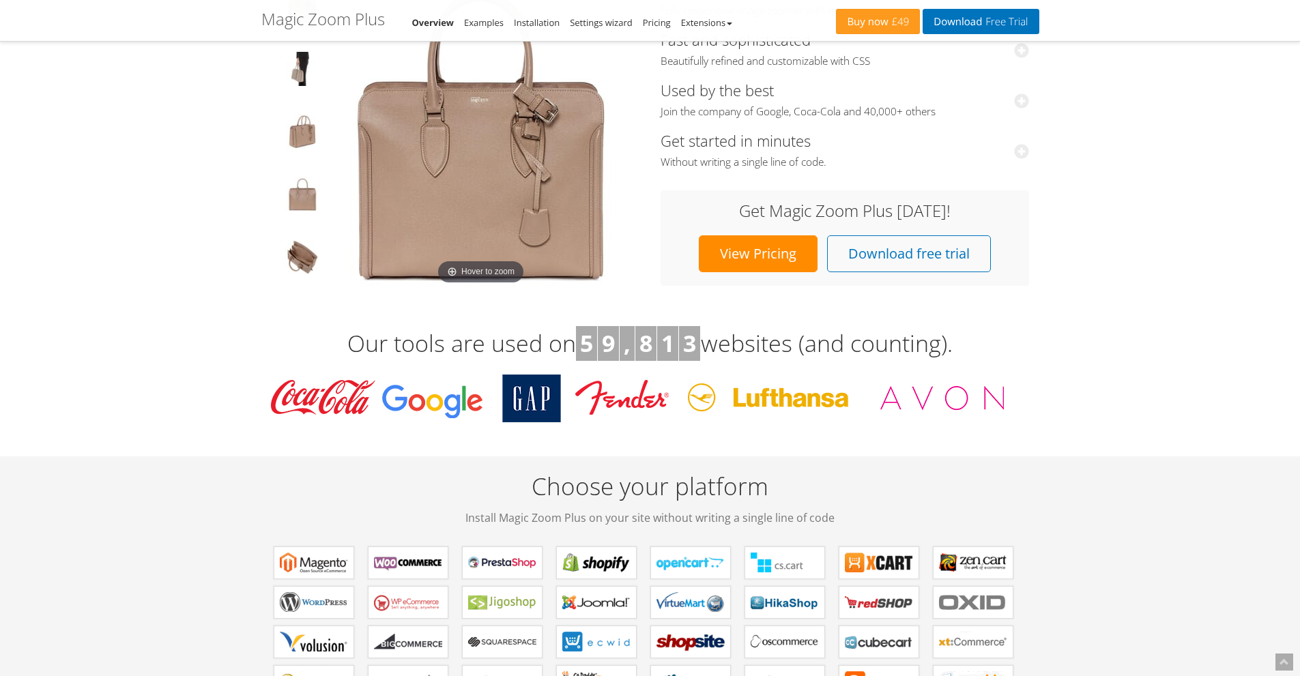
scroll to position [478, 0]
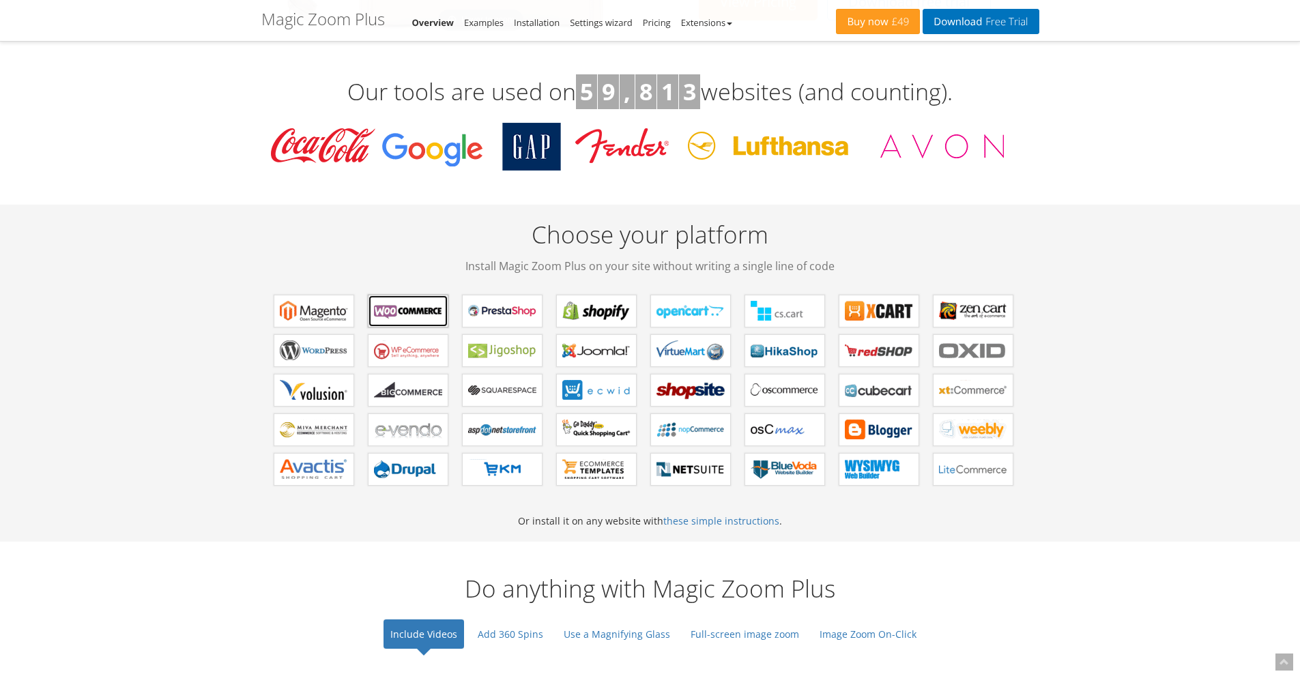
click at [418, 309] on b "Magic Zoom Plus for WooCommerce" at bounding box center [408, 311] width 68 height 20
